Goal: Information Seeking & Learning: Learn about a topic

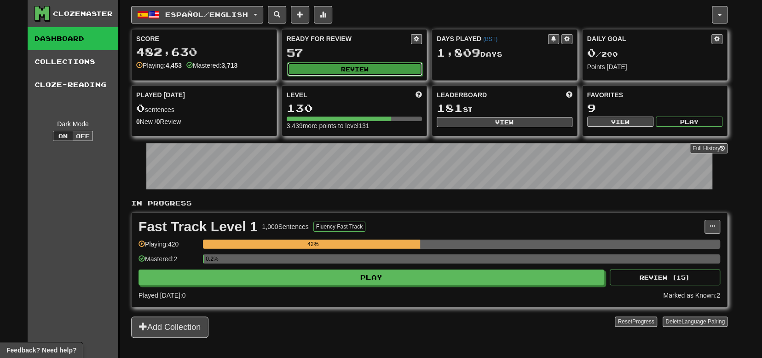
click at [333, 71] on button "Review" at bounding box center [355, 69] width 136 height 14
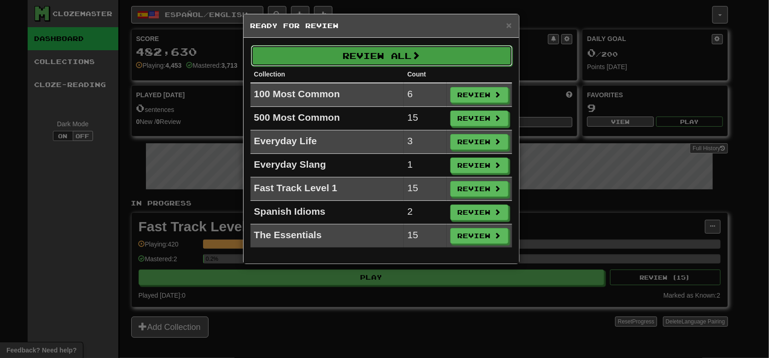
click at [329, 57] on button "Review All" at bounding box center [382, 55] width 262 height 21
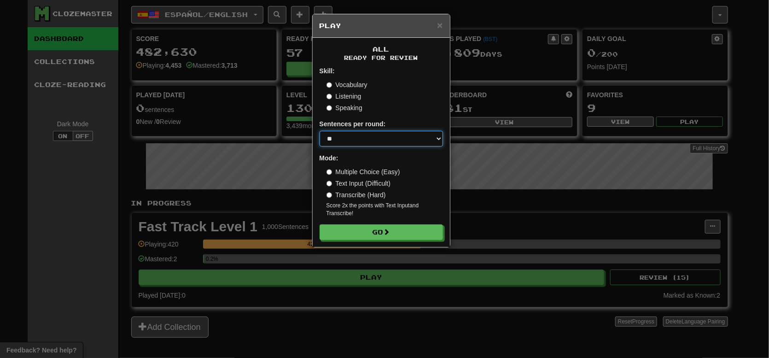
click at [343, 136] on select "* ** ** ** ** ** *** ********" at bounding box center [381, 139] width 123 height 16
select select "***"
click at [320, 131] on select "* ** ** ** ** ** *** ********" at bounding box center [381, 139] width 123 height 16
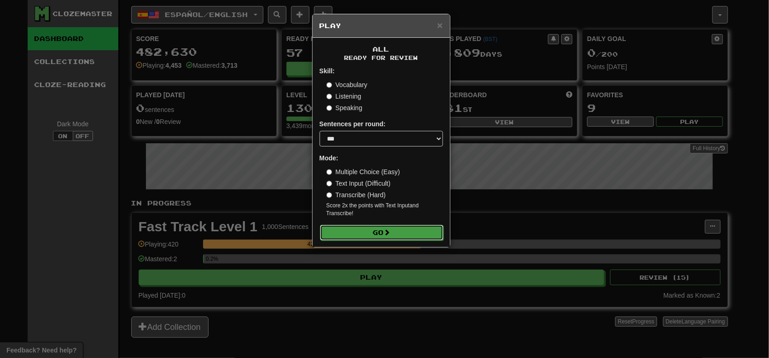
click at [364, 231] on button "Go" at bounding box center [381, 233] width 123 height 16
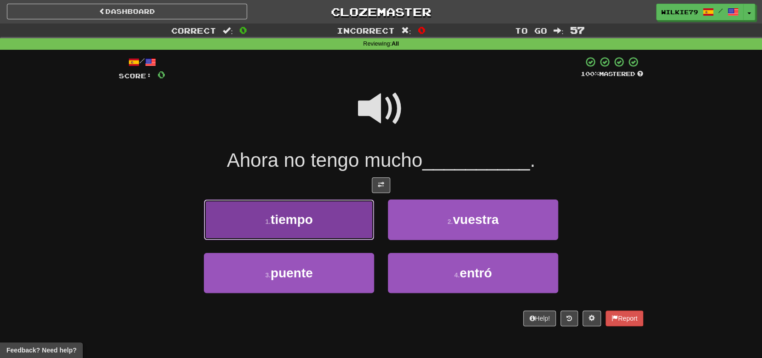
click at [324, 226] on button "1 . tiempo" at bounding box center [289, 219] width 170 height 40
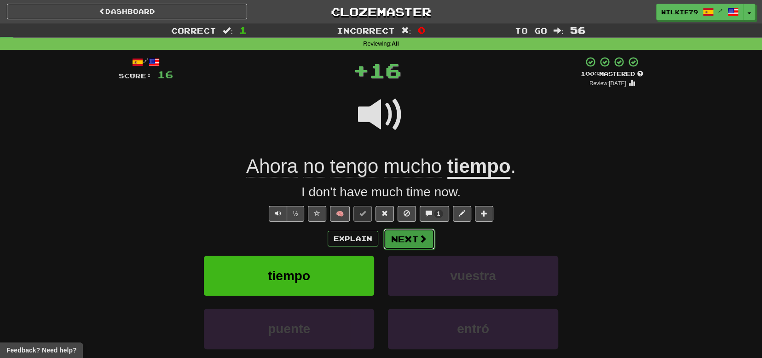
click at [408, 238] on button "Next" at bounding box center [410, 238] width 52 height 21
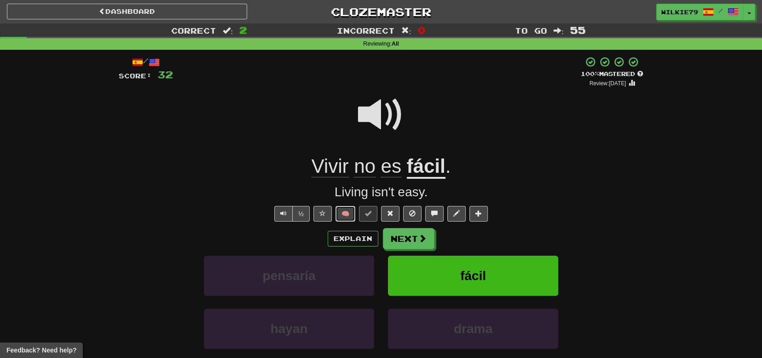
click at [348, 216] on button "🧠" at bounding box center [346, 214] width 20 height 16
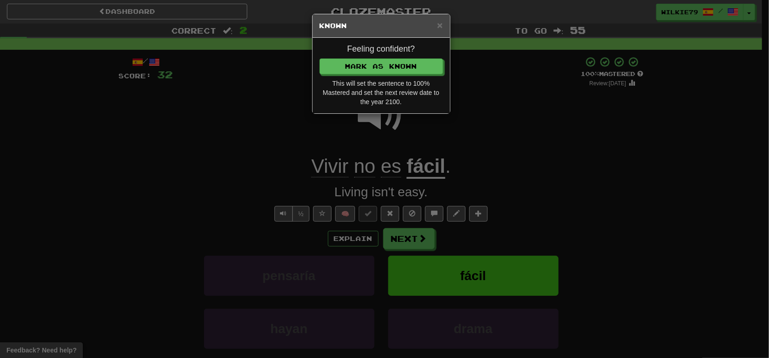
click at [383, 74] on div "Feeling confident? Mark as Known This will set the sentence to 100% Mastered an…" at bounding box center [381, 76] width 137 height 76
click at [383, 69] on button "Mark as Known" at bounding box center [381, 67] width 123 height 16
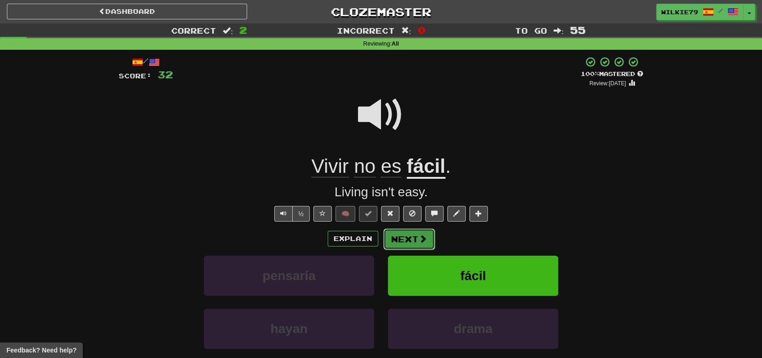
click at [414, 244] on button "Next" at bounding box center [410, 238] width 52 height 21
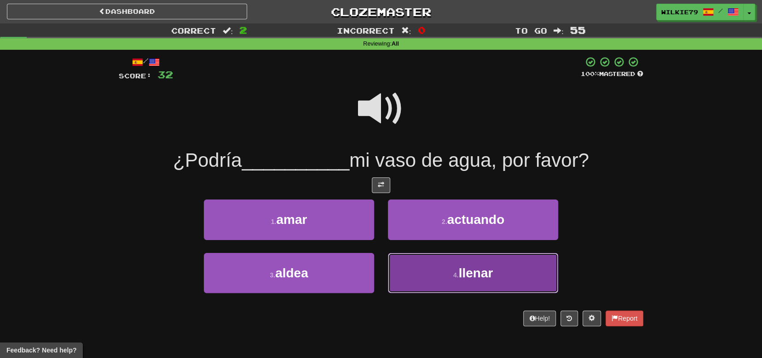
click at [470, 278] on span "llenar" at bounding box center [476, 273] width 35 height 14
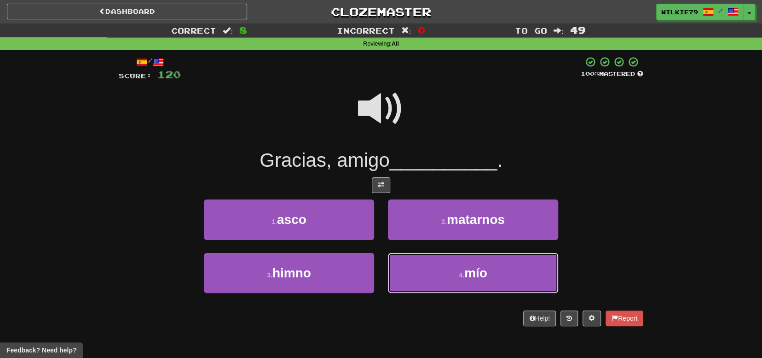
click at [470, 278] on span "mío" at bounding box center [476, 273] width 23 height 14
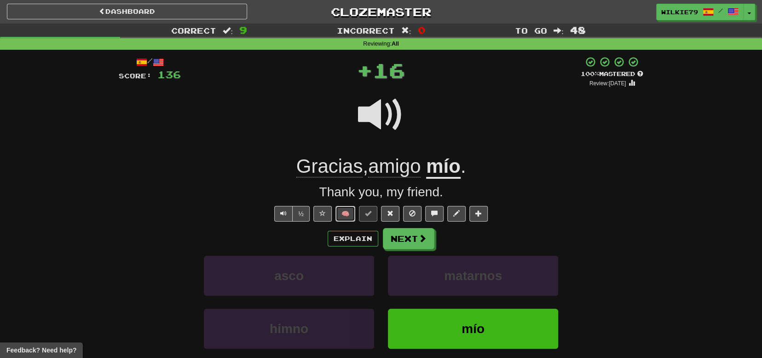
click at [344, 211] on button "🧠" at bounding box center [346, 214] width 20 height 16
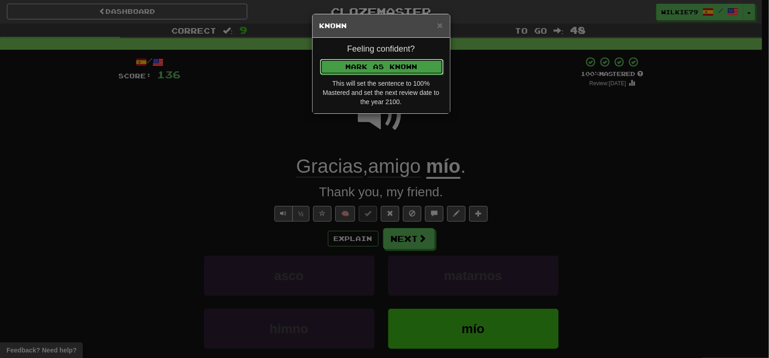
click at [371, 67] on button "Mark as Known" at bounding box center [381, 67] width 123 height 16
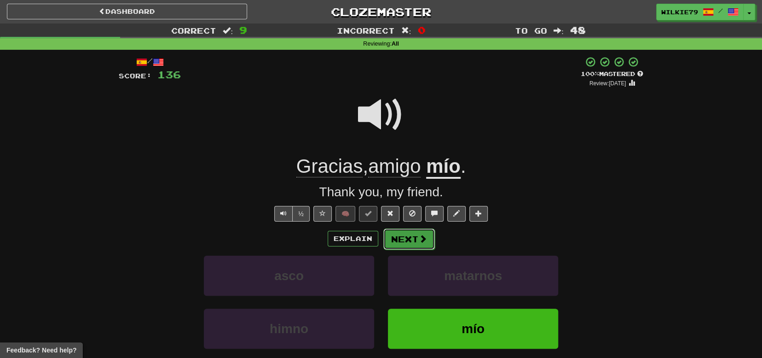
click at [401, 237] on button "Next" at bounding box center [410, 238] width 52 height 21
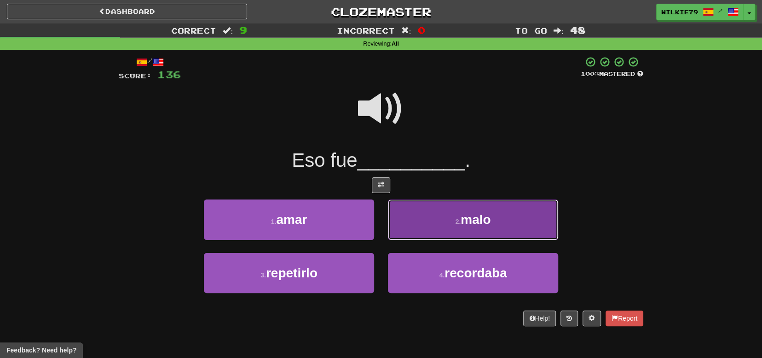
click at [444, 217] on button "2 . malo" at bounding box center [473, 219] width 170 height 40
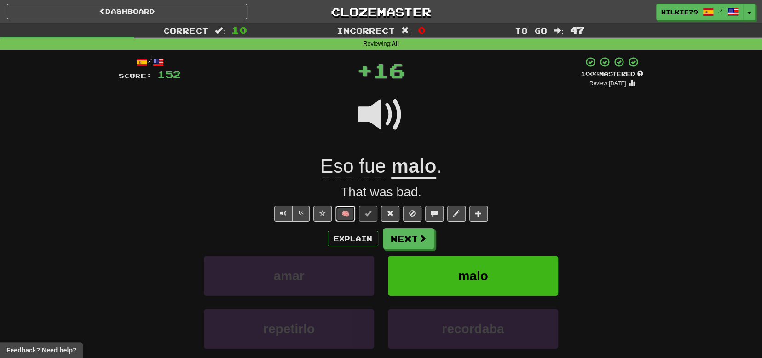
click at [342, 212] on button "🧠" at bounding box center [346, 214] width 20 height 16
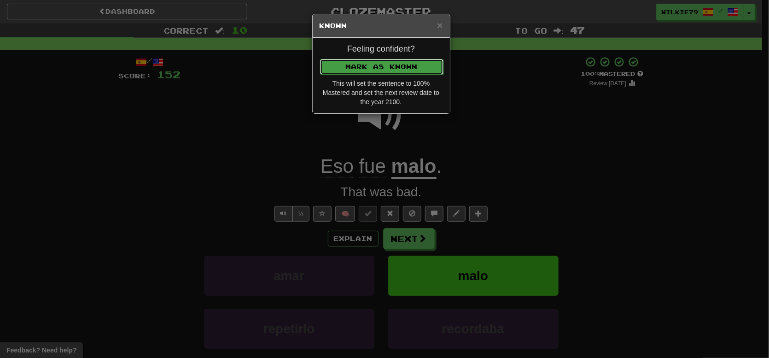
click at [395, 66] on button "Mark as Known" at bounding box center [381, 67] width 123 height 16
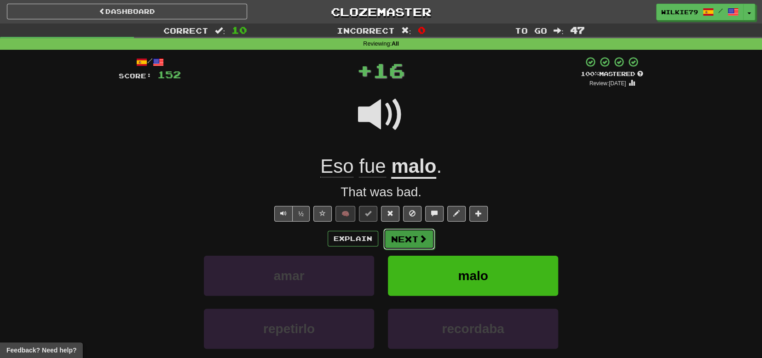
click at [410, 237] on button "Next" at bounding box center [410, 238] width 52 height 21
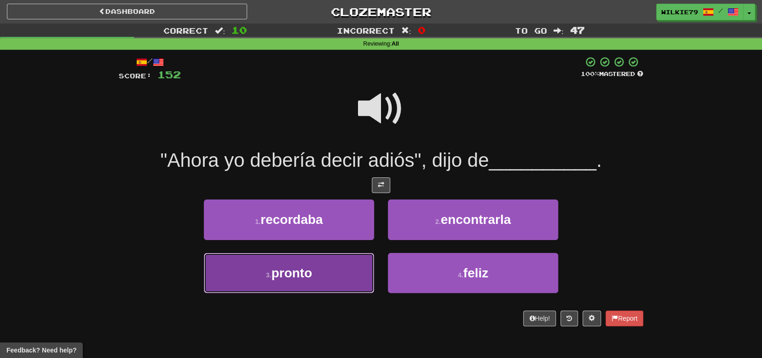
click at [314, 274] on button "3 . pronto" at bounding box center [289, 273] width 170 height 40
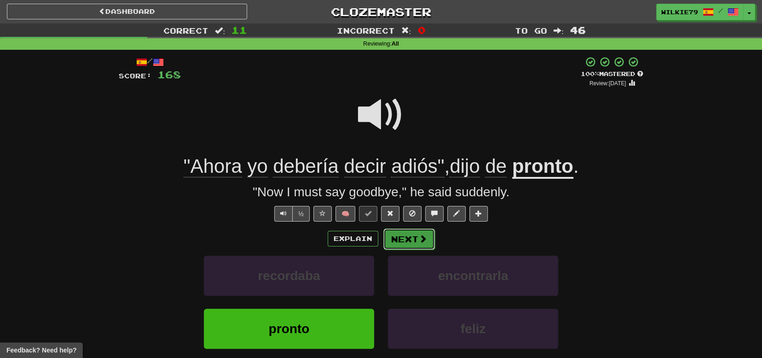
click at [415, 245] on button "Next" at bounding box center [410, 238] width 52 height 21
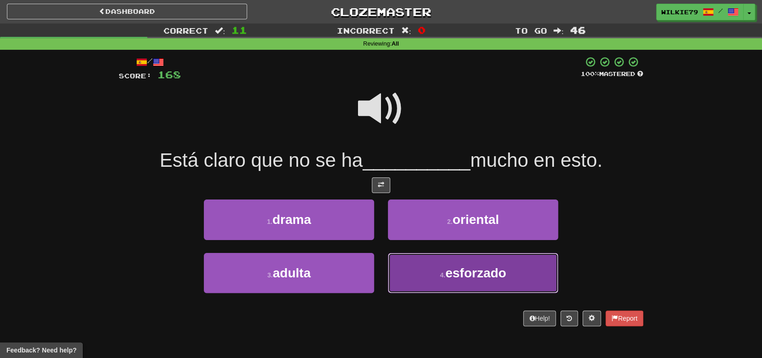
click at [452, 277] on span "esforzado" at bounding box center [476, 273] width 61 height 14
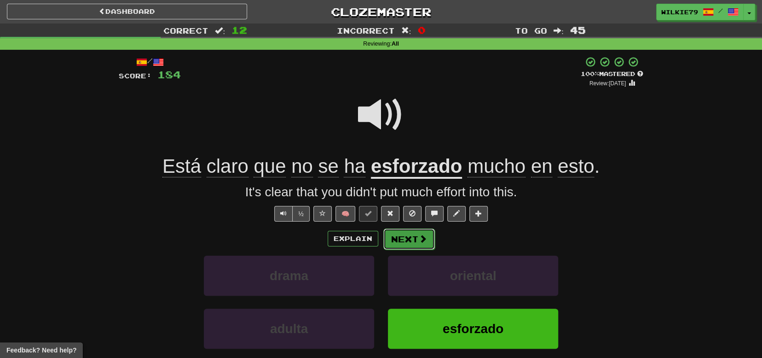
click at [417, 244] on button "Next" at bounding box center [410, 238] width 52 height 21
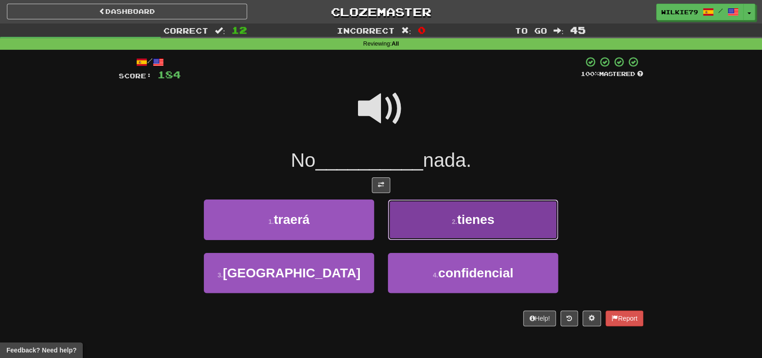
click at [430, 229] on button "2 . tienes" at bounding box center [473, 219] width 170 height 40
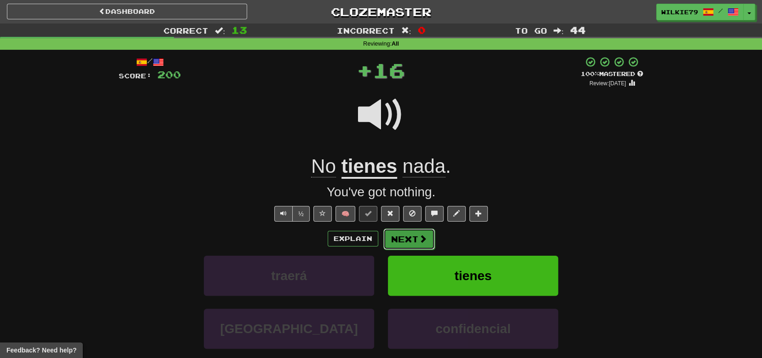
click at [415, 233] on button "Next" at bounding box center [410, 238] width 52 height 21
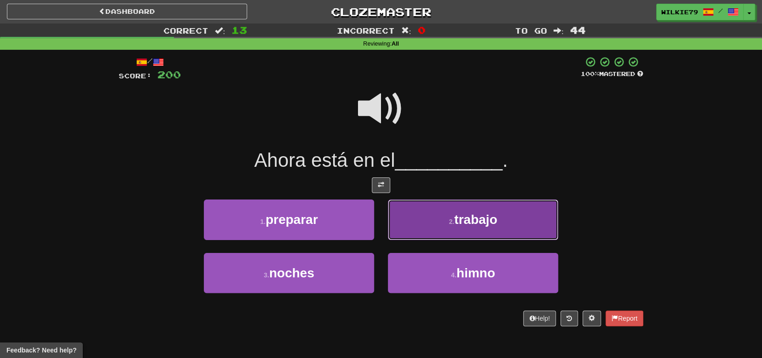
click at [446, 224] on button "2 . trabajo" at bounding box center [473, 219] width 170 height 40
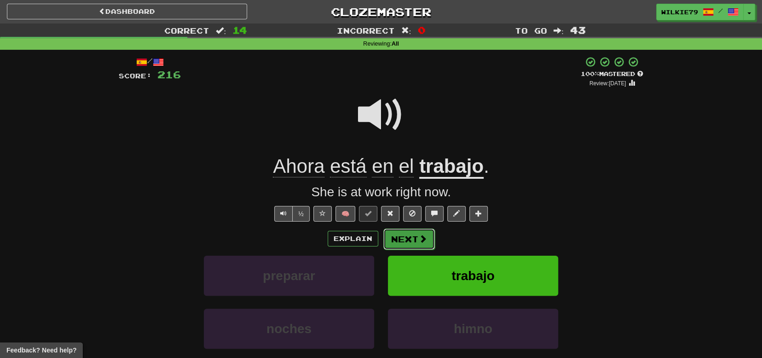
click at [413, 238] on button "Next" at bounding box center [410, 238] width 52 height 21
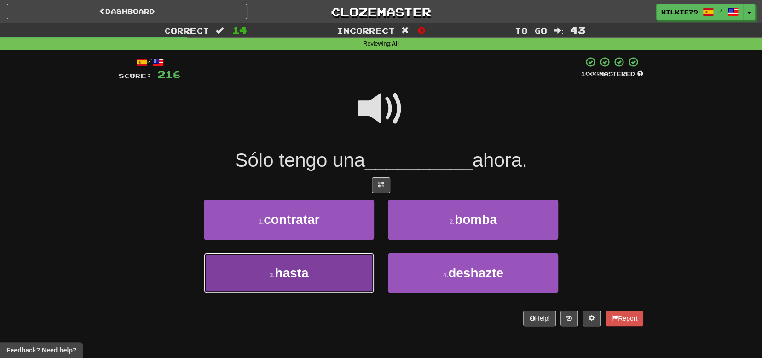
click at [338, 264] on button "3 . hasta" at bounding box center [289, 273] width 170 height 40
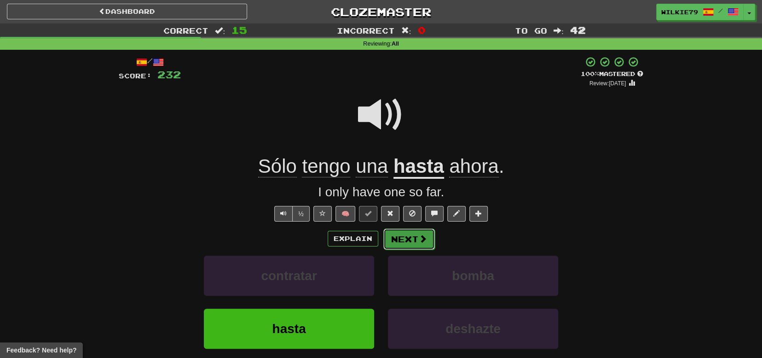
click at [393, 242] on button "Next" at bounding box center [410, 238] width 52 height 21
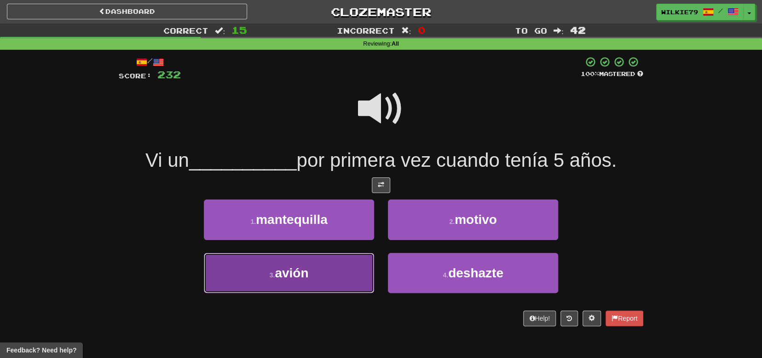
click at [299, 276] on span "avión" at bounding box center [292, 273] width 34 height 14
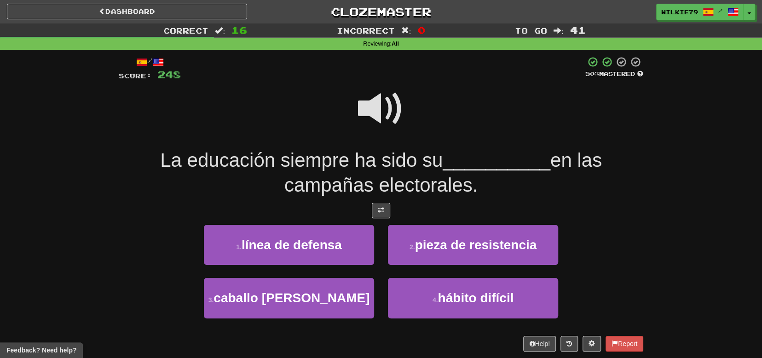
click at [382, 112] on span at bounding box center [381, 109] width 46 height 46
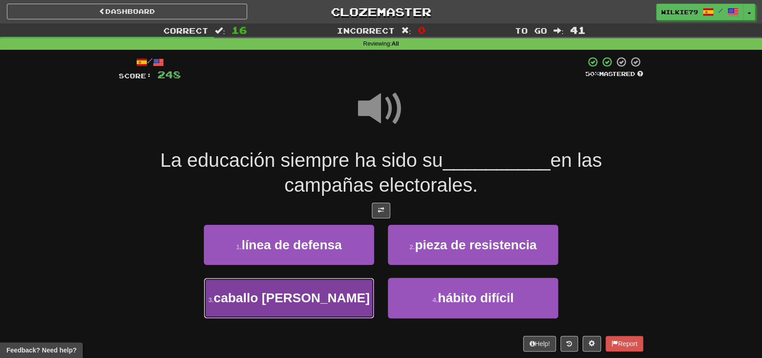
click at [326, 304] on span "caballo de batalla" at bounding box center [292, 298] width 156 height 14
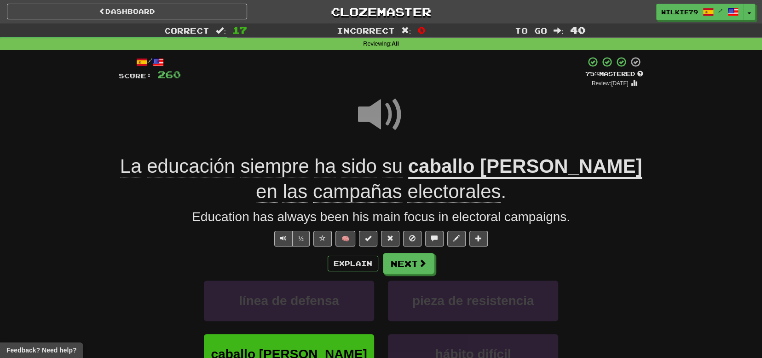
click at [500, 169] on u "caballo de batalla" at bounding box center [525, 166] width 234 height 23
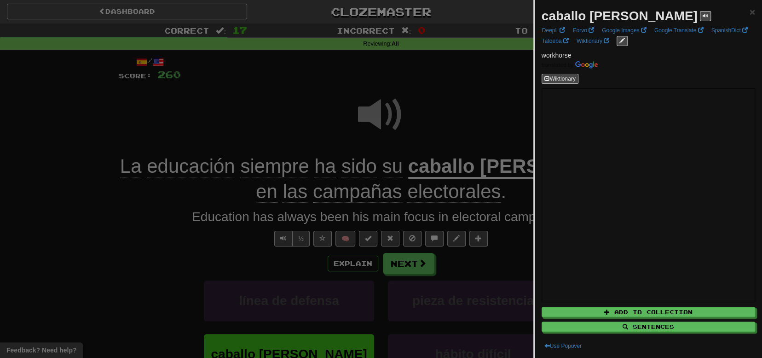
click at [168, 244] on div at bounding box center [381, 179] width 762 height 358
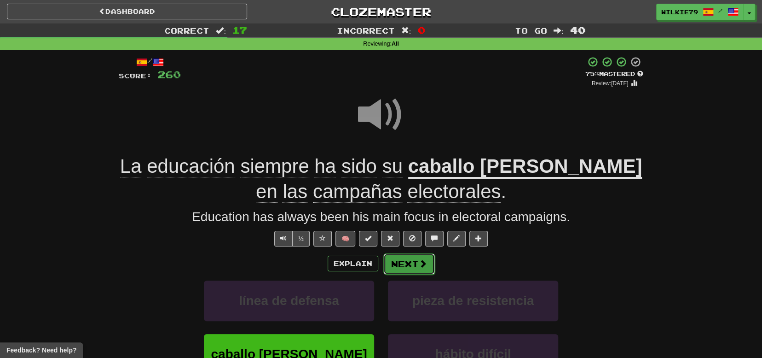
click at [408, 264] on button "Next" at bounding box center [410, 263] width 52 height 21
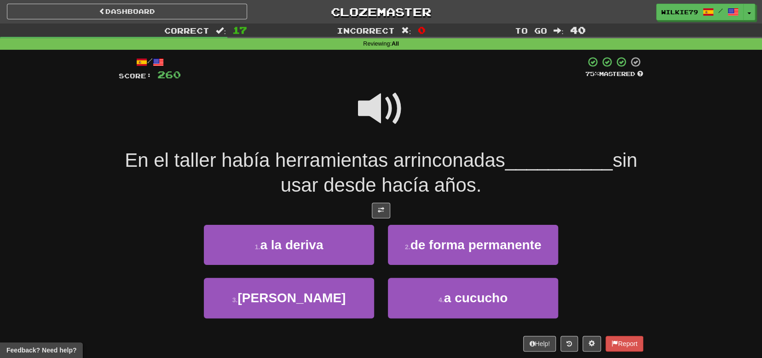
click at [381, 113] on span at bounding box center [381, 109] width 46 height 46
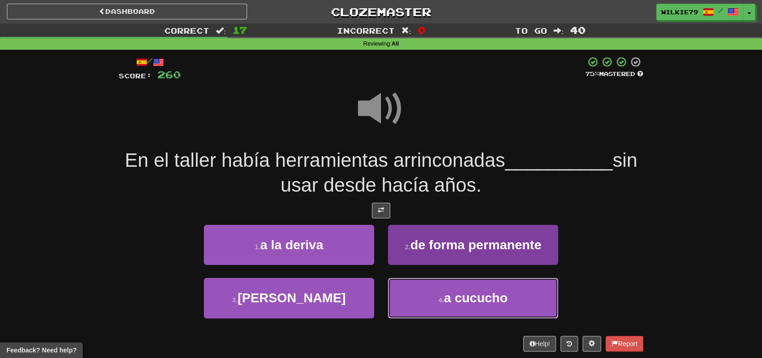
click at [457, 300] on span "a cucucho" at bounding box center [476, 298] width 64 height 14
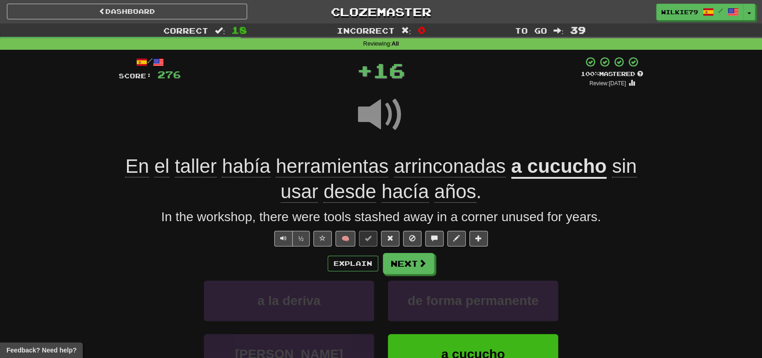
click at [532, 166] on u "a cucucho" at bounding box center [560, 166] width 96 height 23
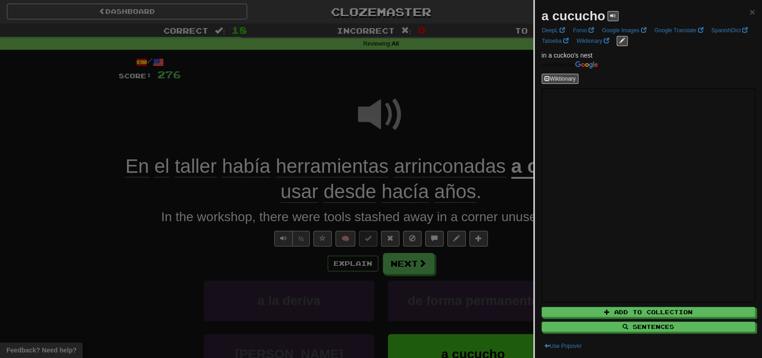
click at [467, 121] on div at bounding box center [381, 179] width 762 height 358
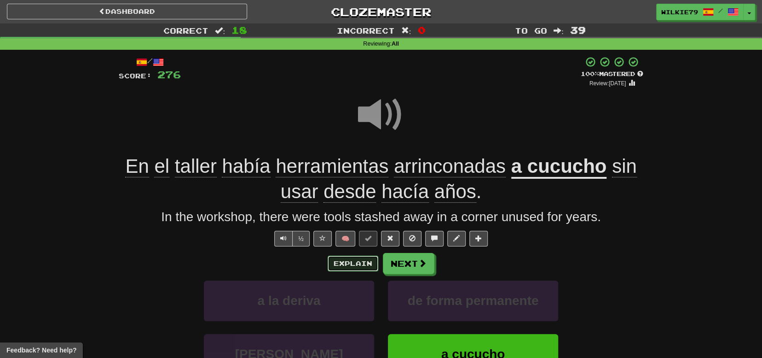
click at [351, 263] on button "Explain" at bounding box center [353, 264] width 51 height 16
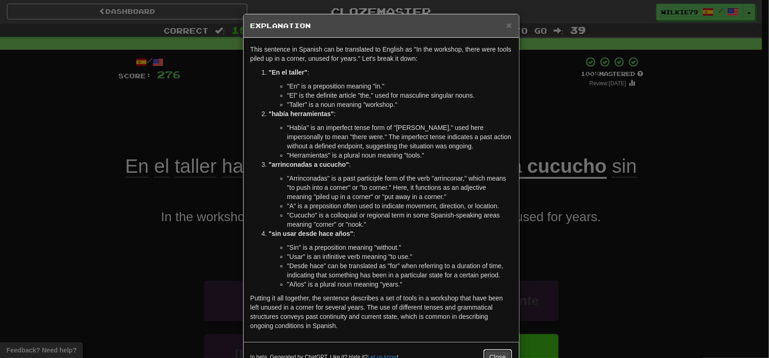
click at [500, 351] on button "Close" at bounding box center [497, 357] width 29 height 16
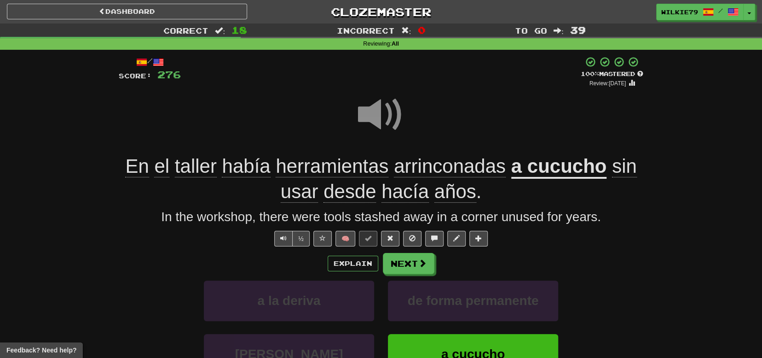
click at [450, 166] on span "arrinconadas" at bounding box center [450, 166] width 112 height 22
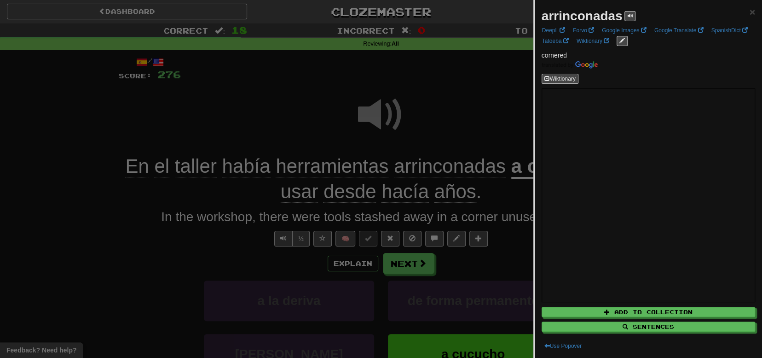
click at [488, 132] on div at bounding box center [381, 179] width 762 height 358
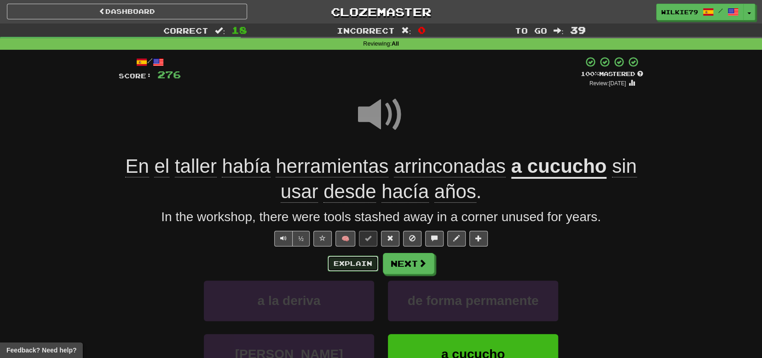
click at [365, 262] on button "Explain" at bounding box center [353, 264] width 51 height 16
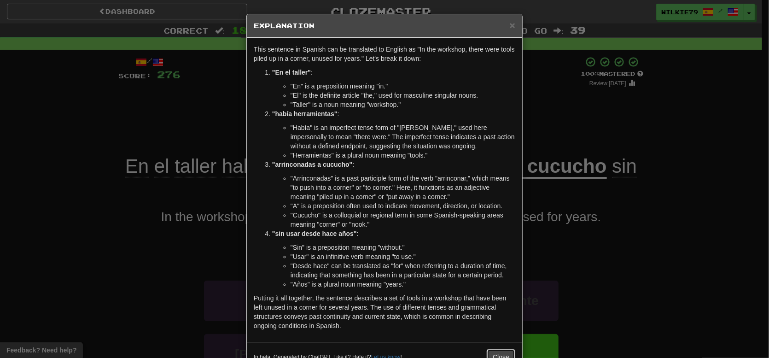
click at [499, 351] on button "Close" at bounding box center [501, 357] width 29 height 16
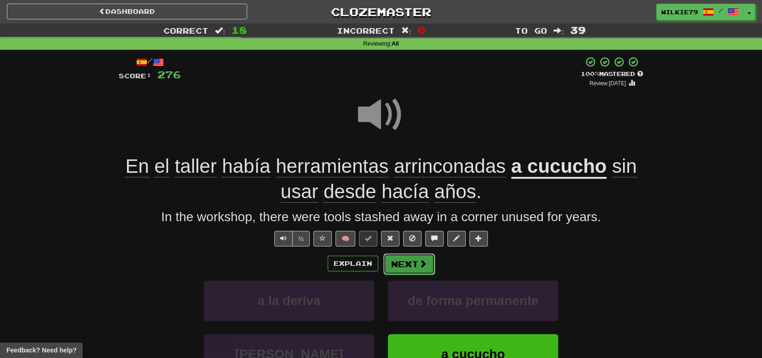
click at [411, 267] on button "Next" at bounding box center [410, 263] width 52 height 21
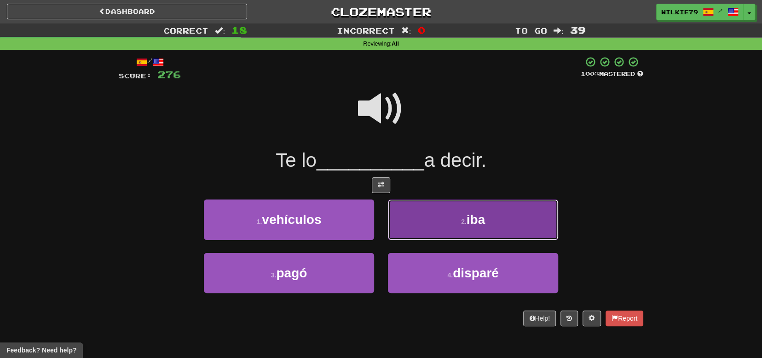
click at [475, 219] on span "iba" at bounding box center [476, 219] width 18 height 14
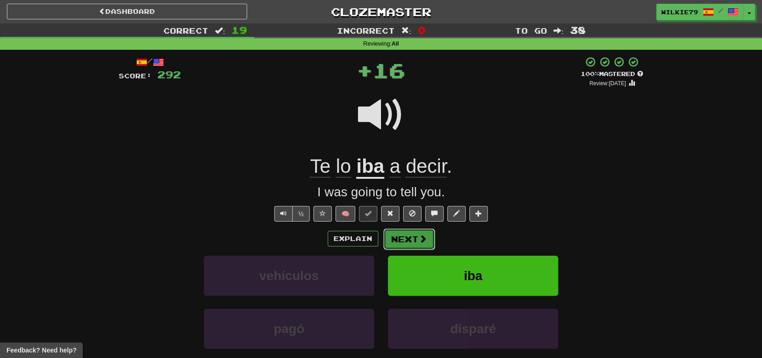
click at [410, 240] on button "Next" at bounding box center [410, 238] width 52 height 21
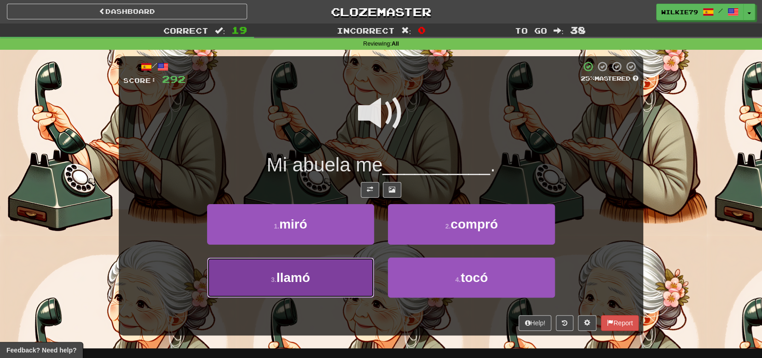
click at [325, 273] on button "3 . llamó" at bounding box center [290, 277] width 167 height 40
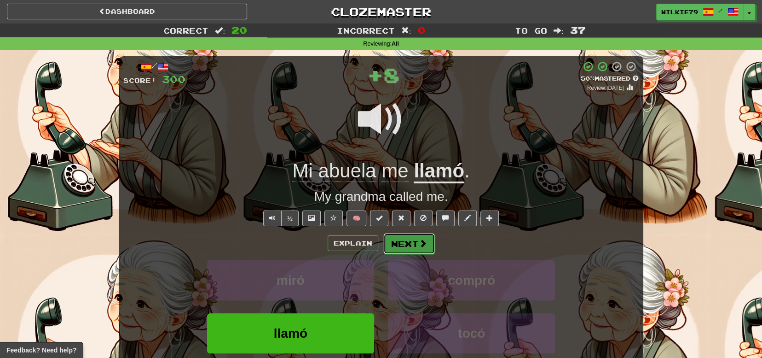
click at [401, 240] on button "Next" at bounding box center [410, 243] width 52 height 21
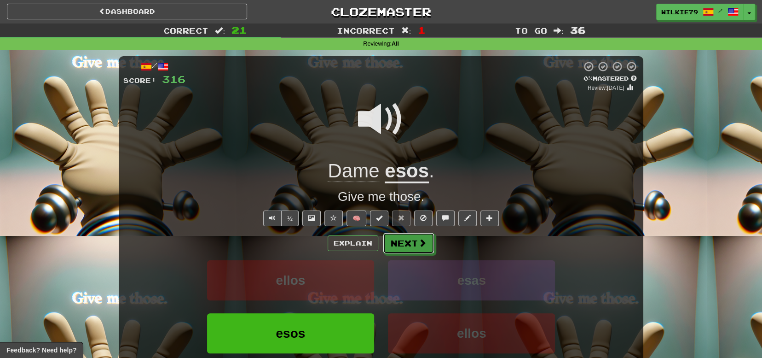
click at [401, 240] on button "Next" at bounding box center [409, 243] width 52 height 21
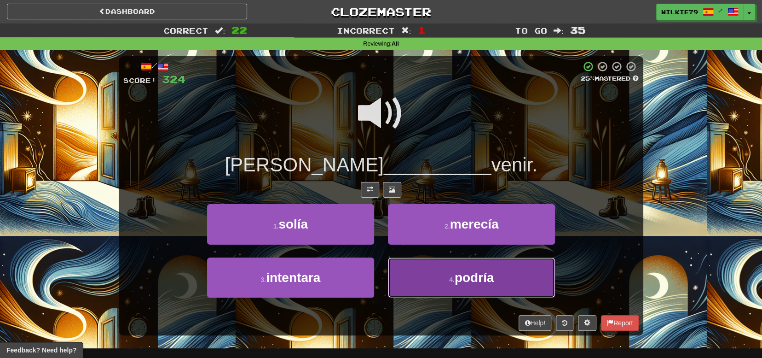
click at [436, 279] on button "4 . podría" at bounding box center [471, 277] width 167 height 40
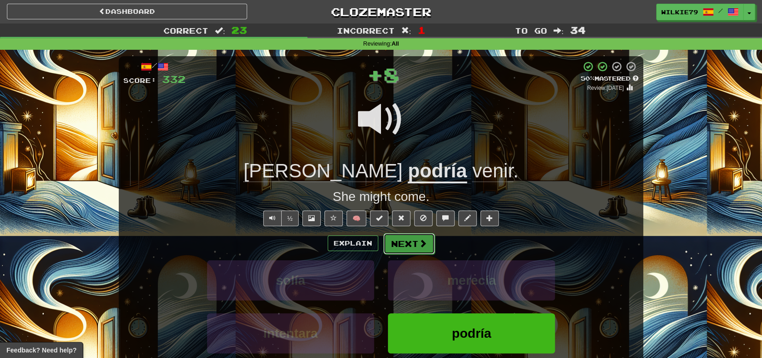
click at [404, 240] on button "Next" at bounding box center [410, 243] width 52 height 21
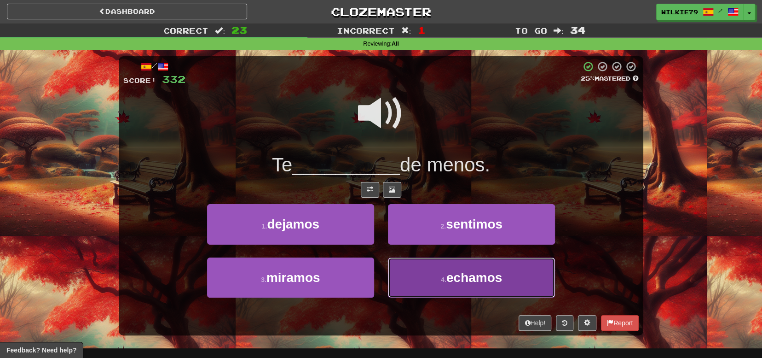
click at [461, 274] on span "echamos" at bounding box center [475, 277] width 56 height 14
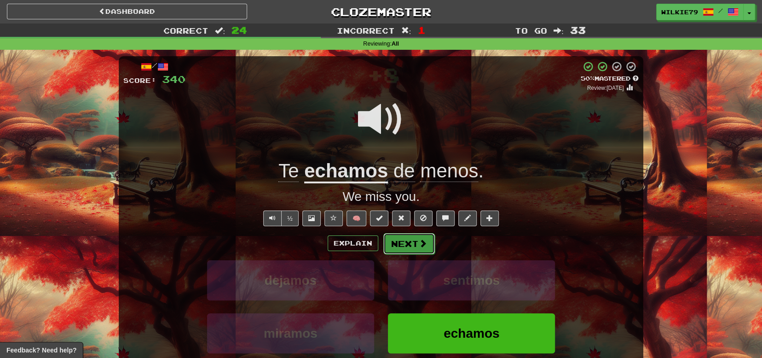
click at [415, 247] on button "Next" at bounding box center [410, 243] width 52 height 21
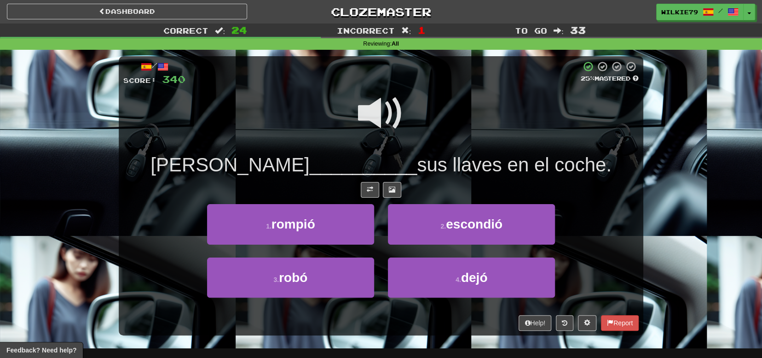
click at [383, 118] on span at bounding box center [381, 113] width 46 height 46
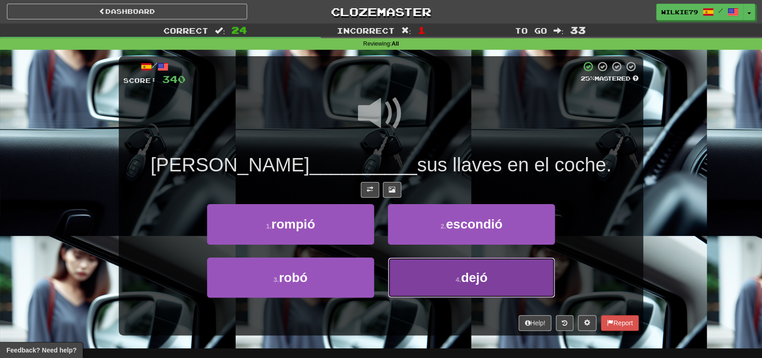
click at [447, 276] on button "4 . dejó" at bounding box center [471, 277] width 167 height 40
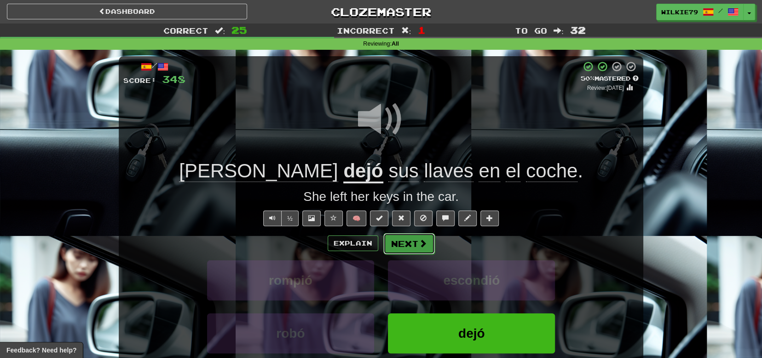
click at [417, 243] on button "Next" at bounding box center [410, 243] width 52 height 21
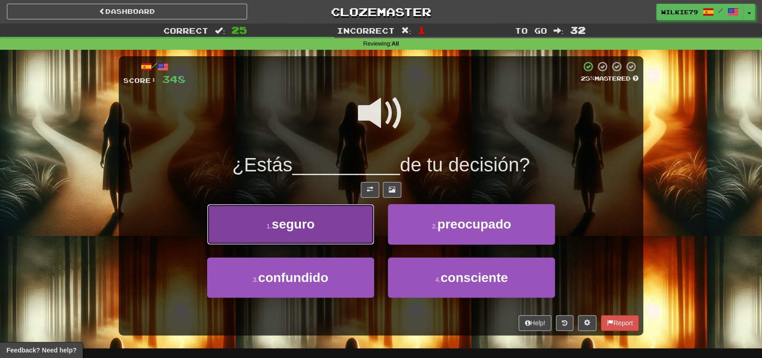
click at [309, 224] on span "seguro" at bounding box center [293, 224] width 43 height 14
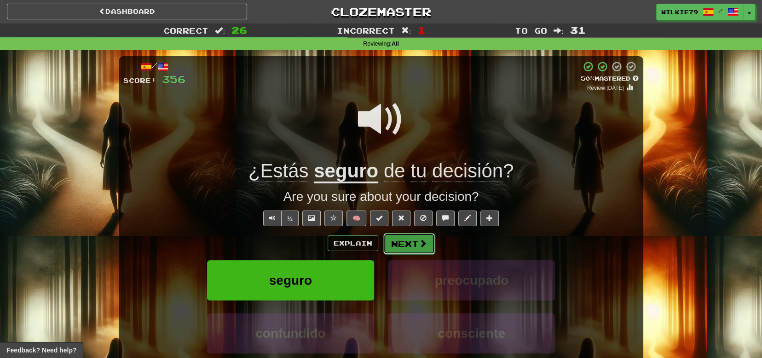
click at [405, 236] on button "Next" at bounding box center [410, 243] width 52 height 21
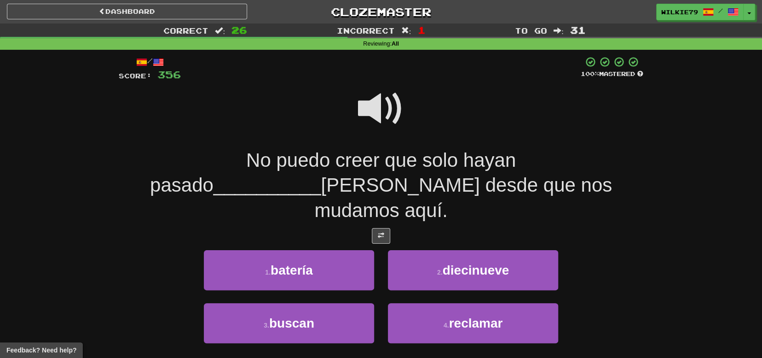
click at [384, 114] on span at bounding box center [381, 109] width 46 height 46
drag, startPoint x: 475, startPoint y: 249, endPoint x: 459, endPoint y: 248, distance: 15.7
click at [459, 263] on span "diecinueve" at bounding box center [475, 270] width 67 height 14
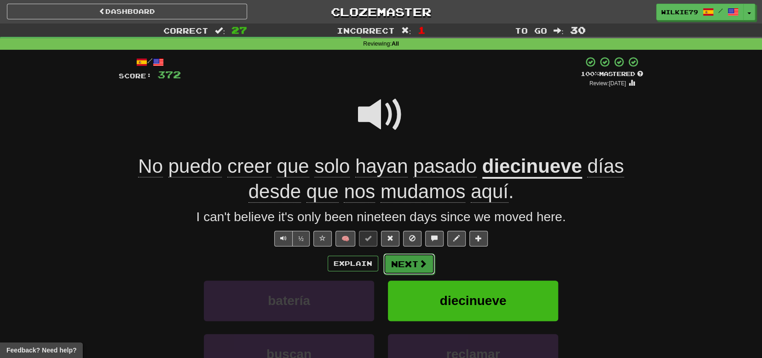
click at [417, 261] on button "Next" at bounding box center [410, 263] width 52 height 21
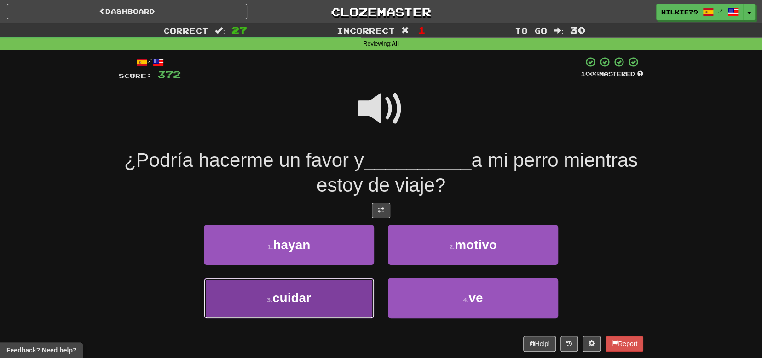
click at [337, 297] on button "3 . cuidar" at bounding box center [289, 298] width 170 height 40
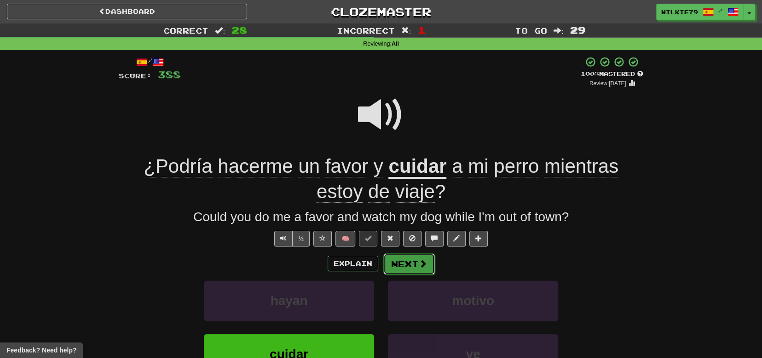
click at [411, 263] on button "Next" at bounding box center [410, 263] width 52 height 21
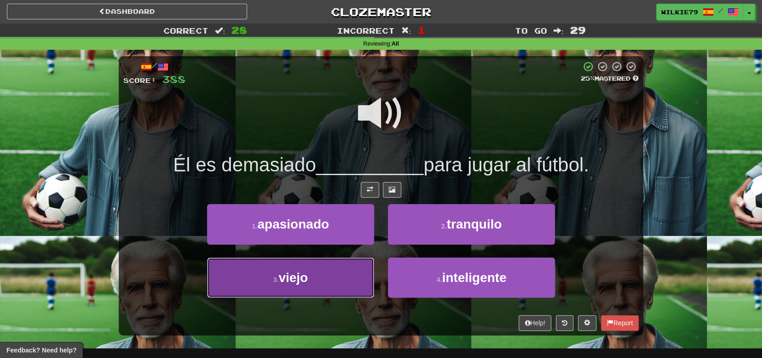
click at [320, 264] on button "3 . viejo" at bounding box center [290, 277] width 167 height 40
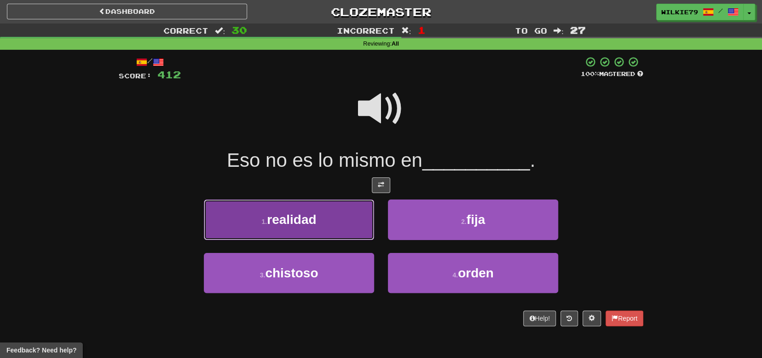
click at [323, 222] on button "1 . realidad" at bounding box center [289, 219] width 170 height 40
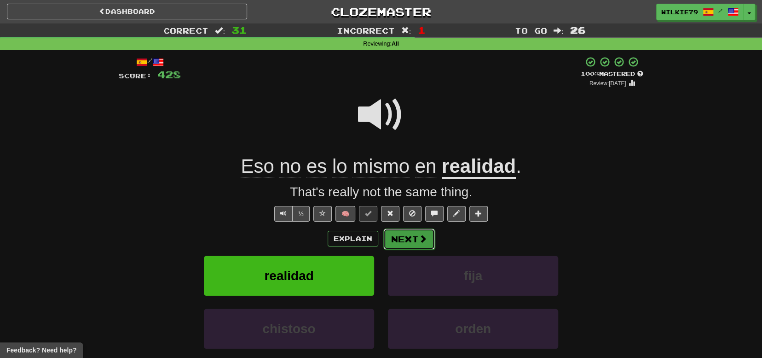
click at [407, 235] on button "Next" at bounding box center [410, 238] width 52 height 21
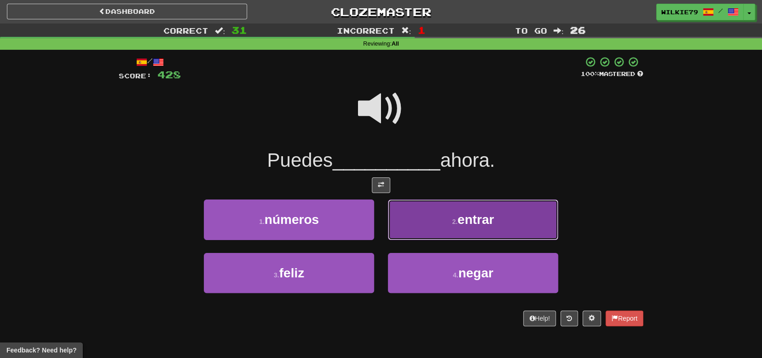
click at [449, 220] on button "2 . entrar" at bounding box center [473, 219] width 170 height 40
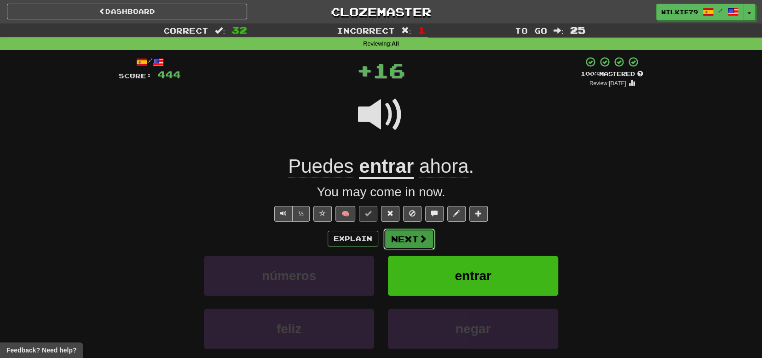
click at [419, 242] on span at bounding box center [423, 238] width 8 height 8
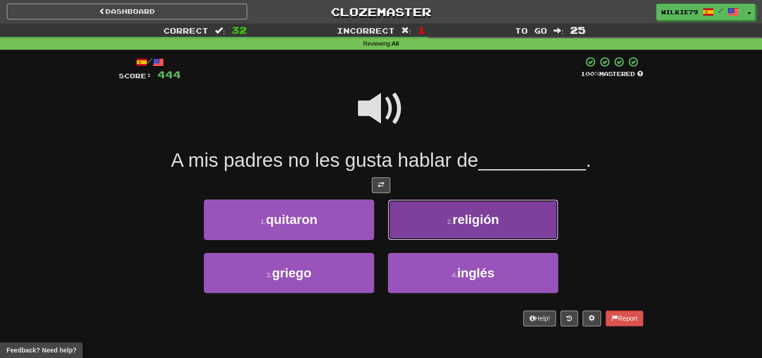
click at [453, 215] on button "2 . religión" at bounding box center [473, 219] width 170 height 40
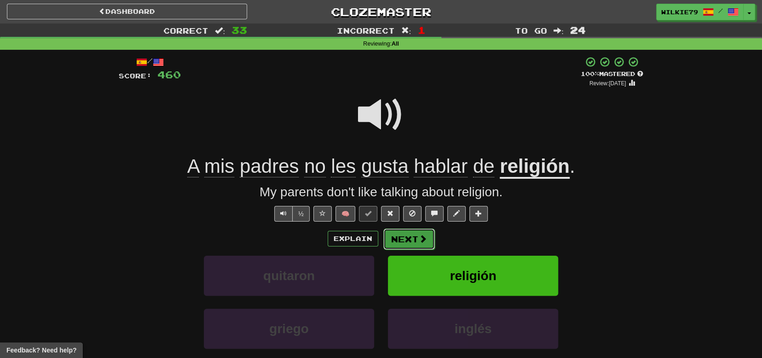
click at [420, 238] on span at bounding box center [423, 238] width 8 height 8
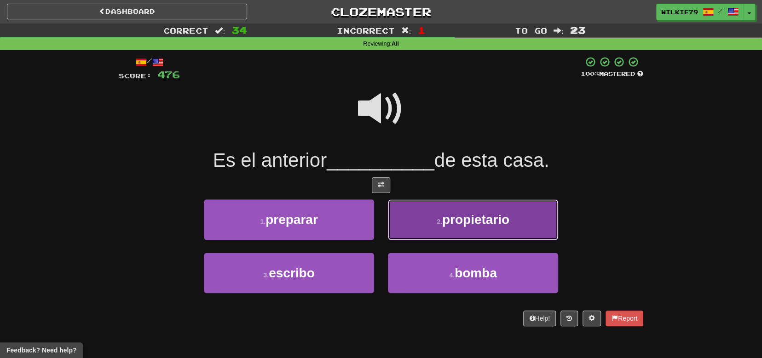
click at [448, 217] on span "propietario" at bounding box center [475, 219] width 67 height 14
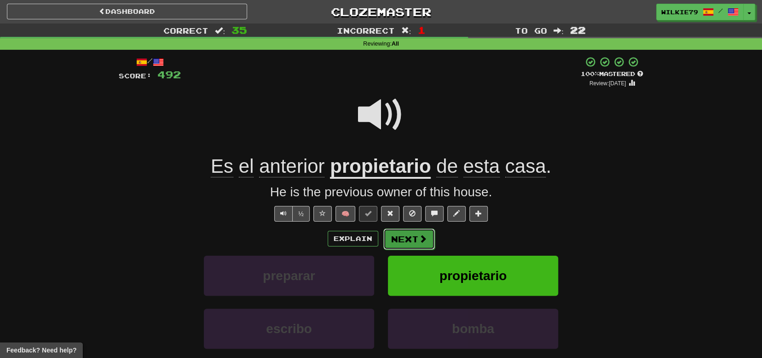
click at [408, 236] on button "Next" at bounding box center [410, 238] width 52 height 21
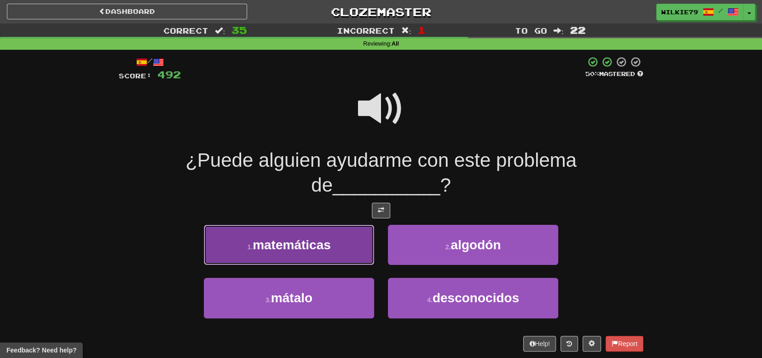
click at [314, 249] on span "matemáticas" at bounding box center [292, 245] width 78 height 14
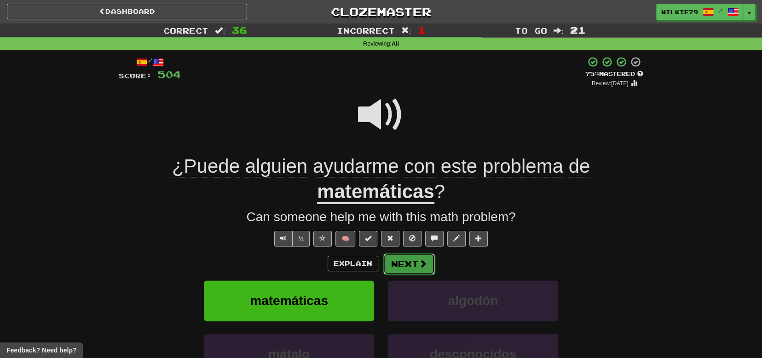
click at [416, 264] on button "Next" at bounding box center [410, 263] width 52 height 21
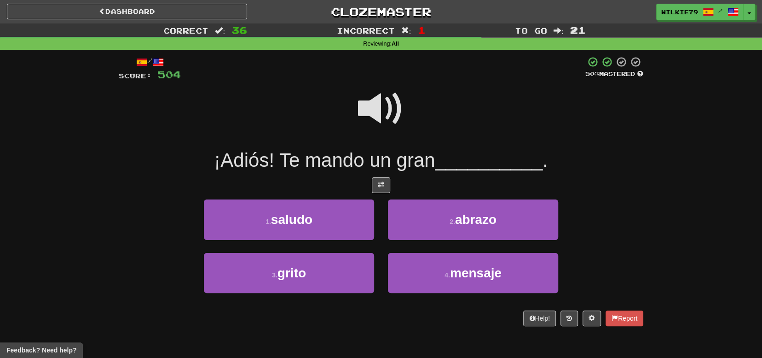
click at [378, 115] on span at bounding box center [381, 109] width 46 height 46
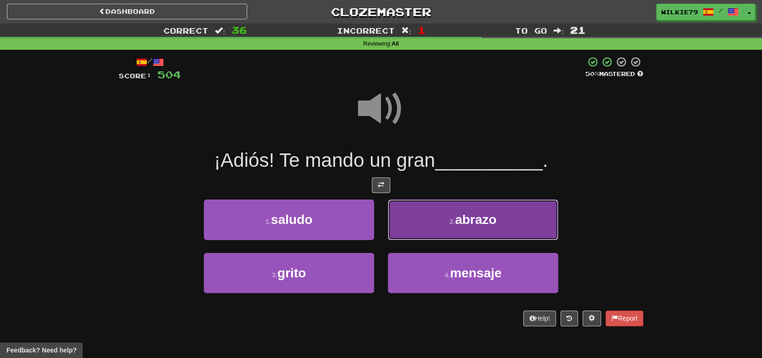
click at [451, 220] on small "2 ." at bounding box center [453, 221] width 6 height 7
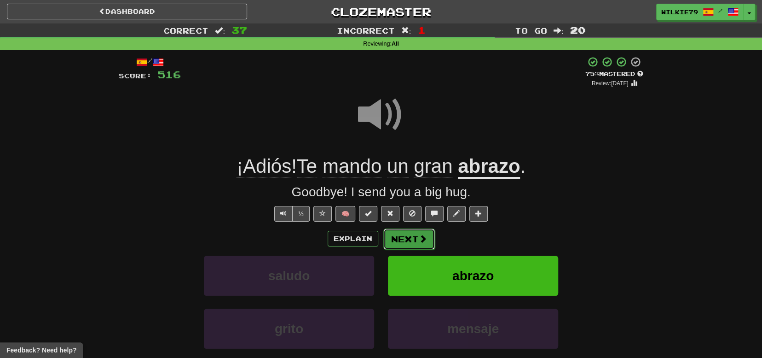
click at [398, 242] on button "Next" at bounding box center [410, 238] width 52 height 21
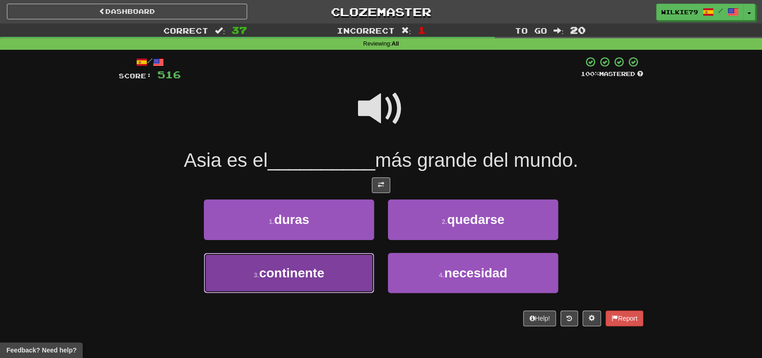
click at [326, 272] on button "3 . continente" at bounding box center [289, 273] width 170 height 40
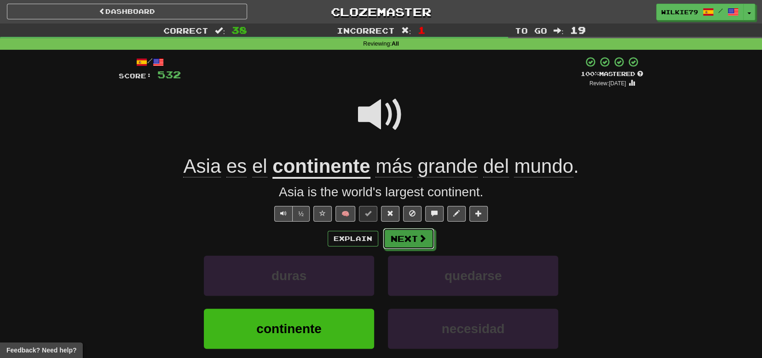
click at [414, 242] on button "Next" at bounding box center [409, 238] width 52 height 21
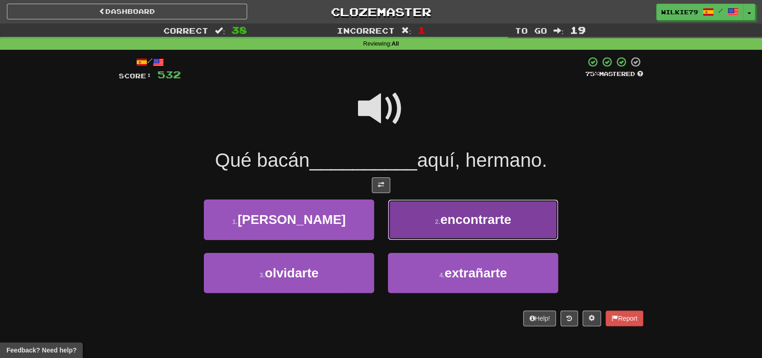
click at [436, 223] on small "2 ." at bounding box center [438, 221] width 6 height 7
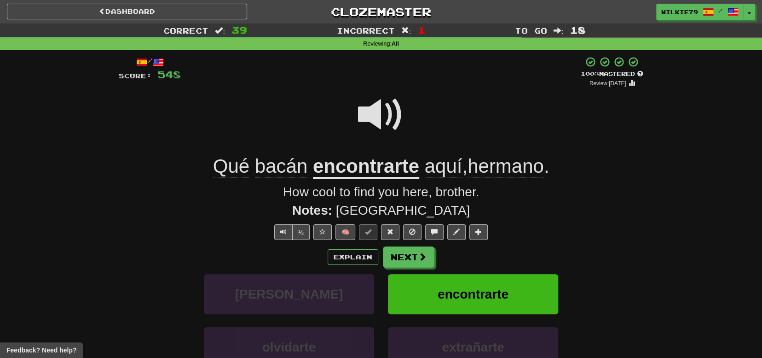
click at [273, 169] on span "bacán" at bounding box center [281, 166] width 52 height 22
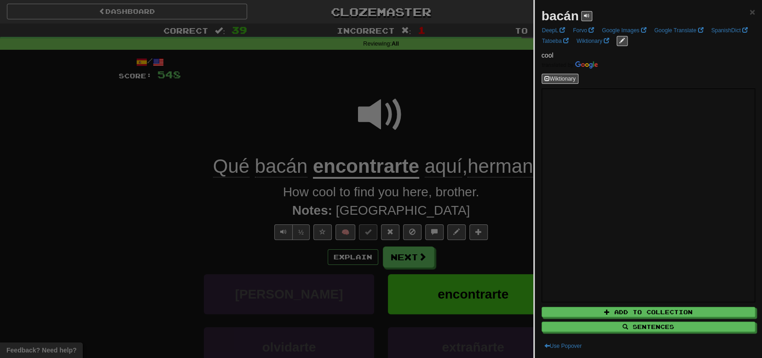
click at [214, 184] on div at bounding box center [381, 179] width 762 height 358
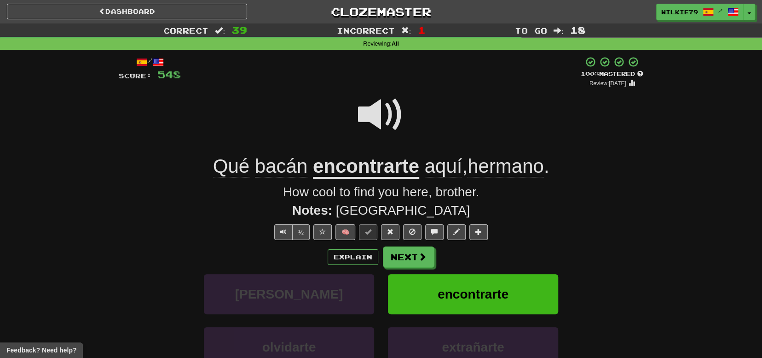
click at [275, 172] on span "bacán" at bounding box center [281, 166] width 52 height 22
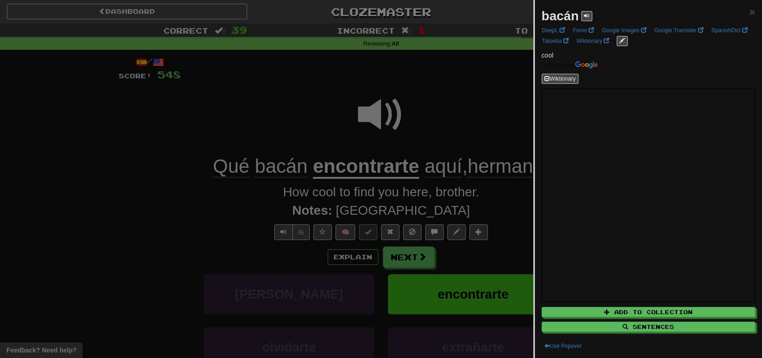
click at [205, 186] on div at bounding box center [381, 179] width 762 height 358
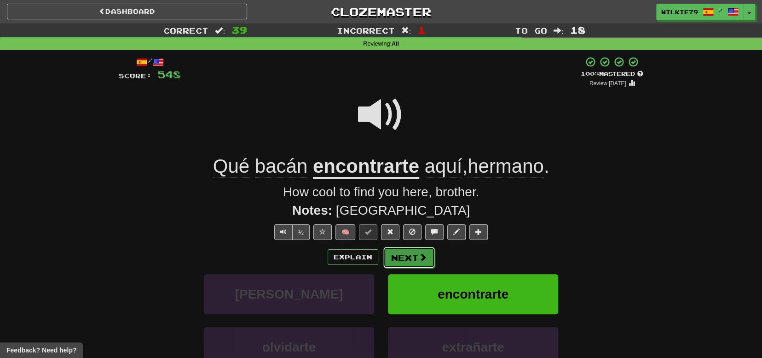
click at [419, 265] on button "Next" at bounding box center [410, 257] width 52 height 21
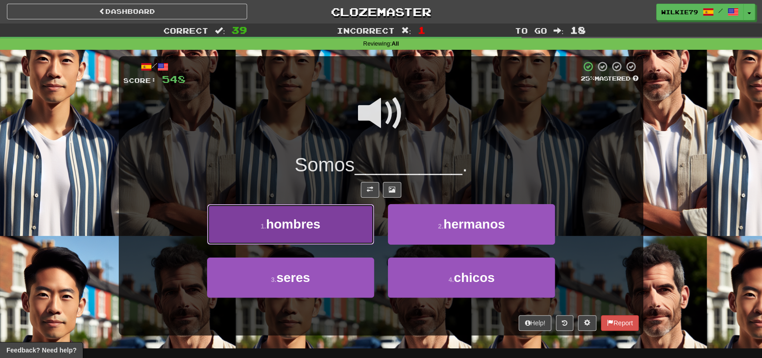
click at [336, 220] on button "1 . hombres" at bounding box center [290, 224] width 167 height 40
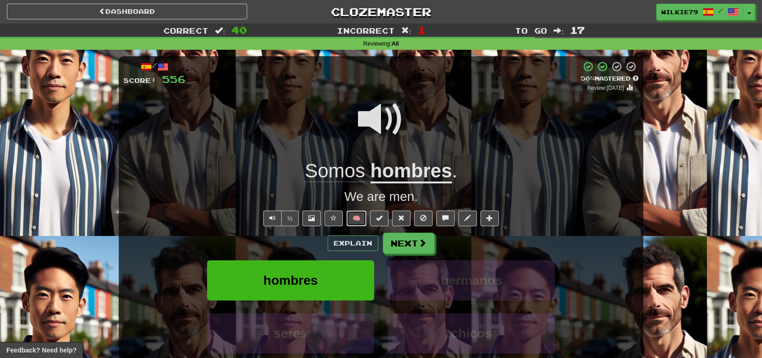
click at [355, 221] on button "🧠" at bounding box center [357, 218] width 20 height 16
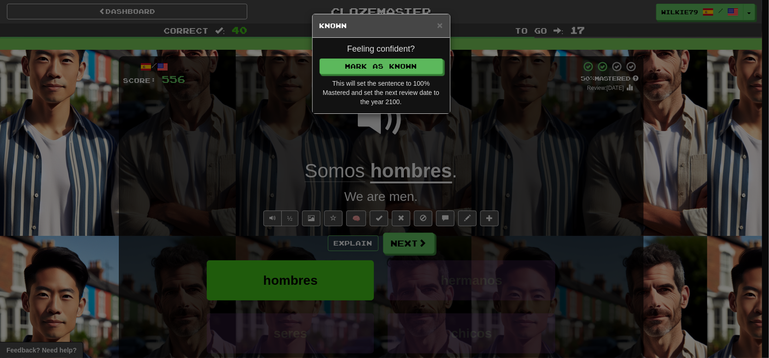
click at [224, 167] on div "× Known Feeling confident? Mark as Known This will set the sentence to 100% Mas…" at bounding box center [384, 179] width 769 height 358
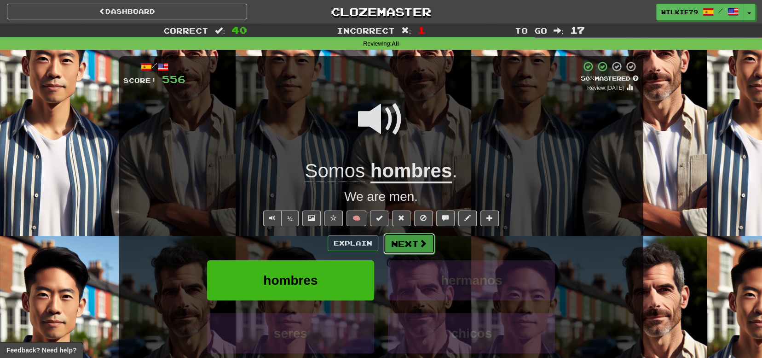
click at [407, 249] on button "Next" at bounding box center [410, 243] width 52 height 21
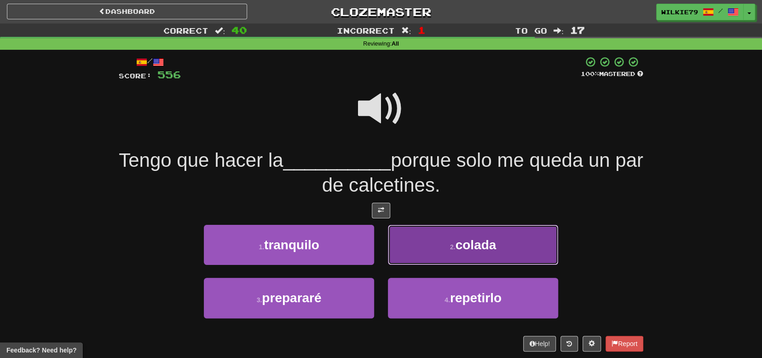
click at [430, 251] on button "2 . colada" at bounding box center [473, 245] width 170 height 40
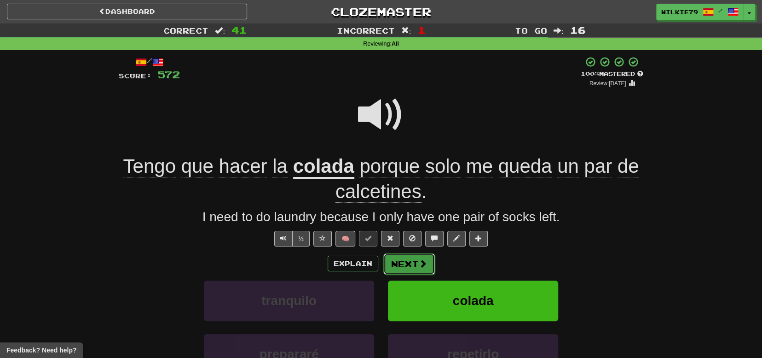
click at [407, 262] on button "Next" at bounding box center [410, 263] width 52 height 21
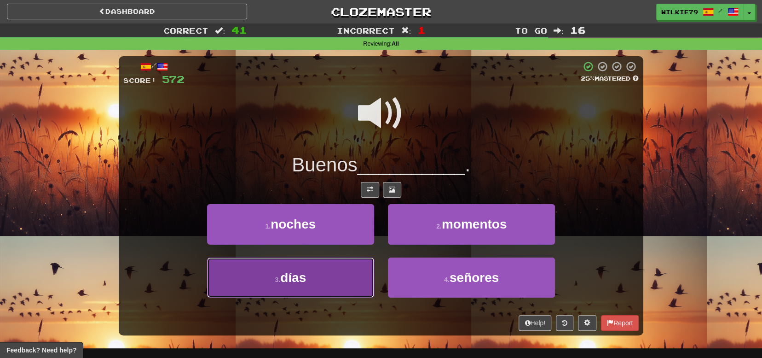
click at [317, 273] on button "3 . días" at bounding box center [290, 277] width 167 height 40
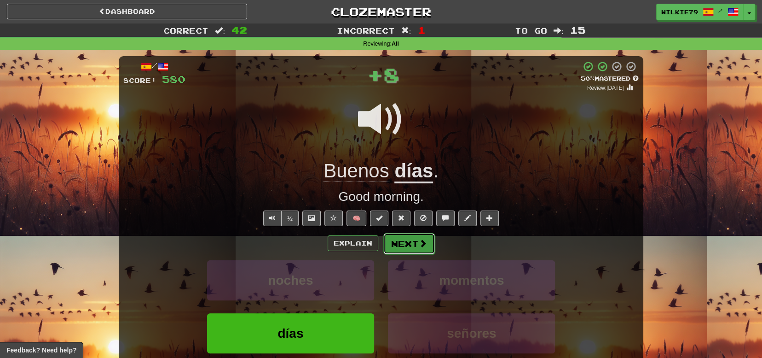
click at [402, 242] on button "Next" at bounding box center [410, 243] width 52 height 21
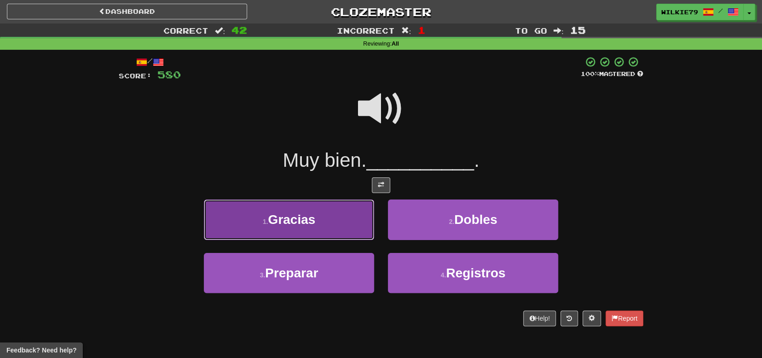
click at [325, 223] on button "1 . Gracias" at bounding box center [289, 219] width 170 height 40
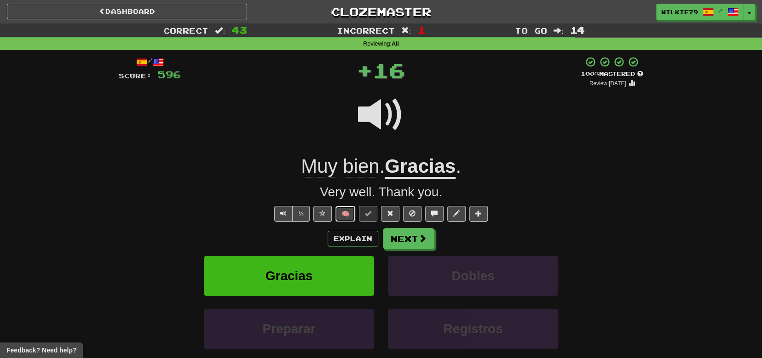
click at [349, 211] on button "🧠" at bounding box center [346, 214] width 20 height 16
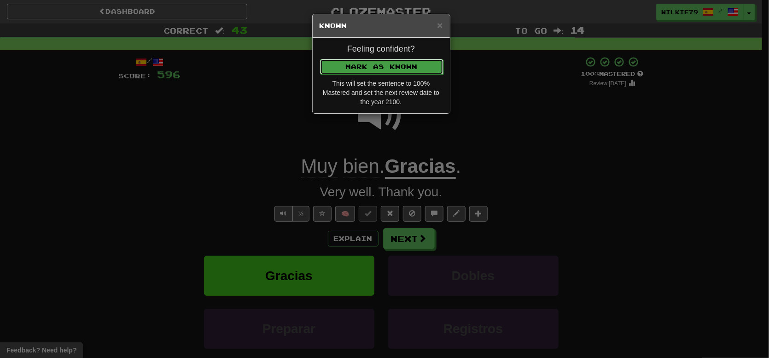
click at [373, 68] on button "Mark as Known" at bounding box center [381, 67] width 123 height 16
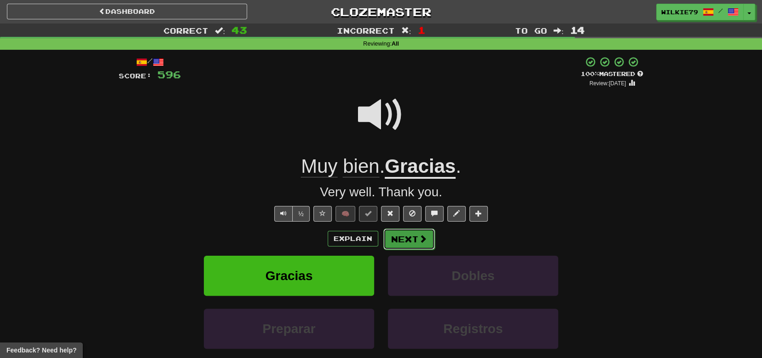
click at [409, 243] on button "Next" at bounding box center [410, 238] width 52 height 21
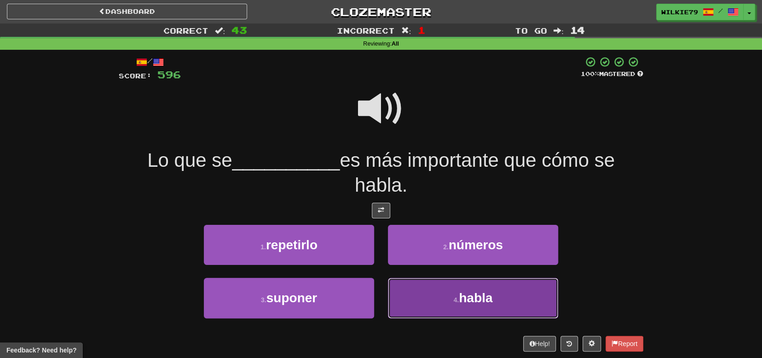
click at [451, 297] on button "4 . habla" at bounding box center [473, 298] width 170 height 40
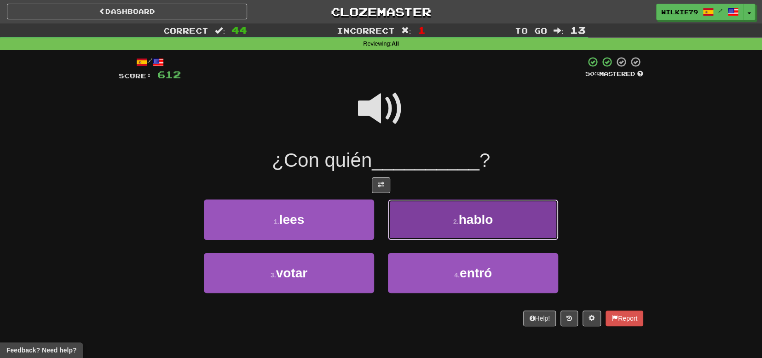
click at [448, 223] on button "2 . hablo" at bounding box center [473, 219] width 170 height 40
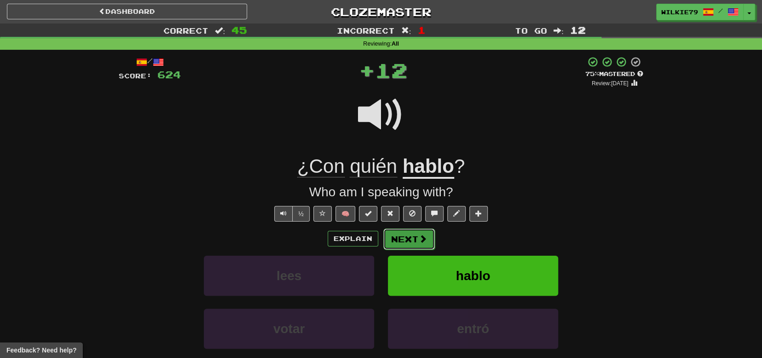
click at [401, 241] on button "Next" at bounding box center [410, 238] width 52 height 21
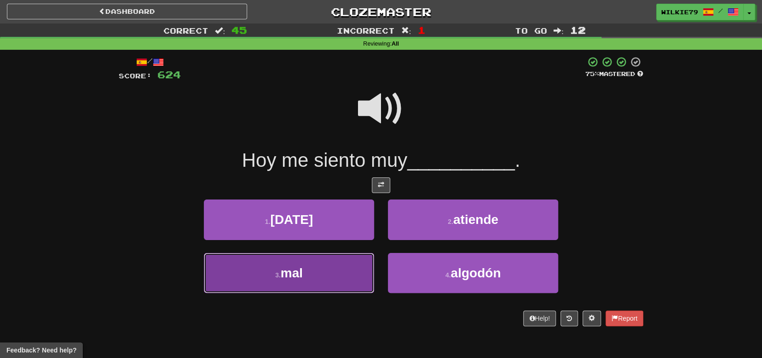
click at [328, 267] on button "3 . mal" at bounding box center [289, 273] width 170 height 40
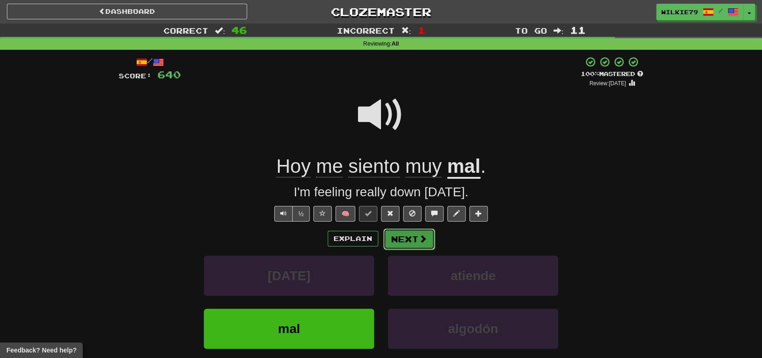
click at [405, 241] on button "Next" at bounding box center [410, 238] width 52 height 21
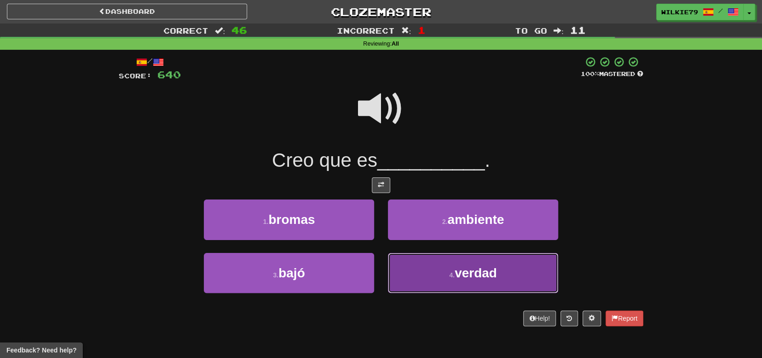
click at [461, 273] on span "verdad" at bounding box center [476, 273] width 42 height 14
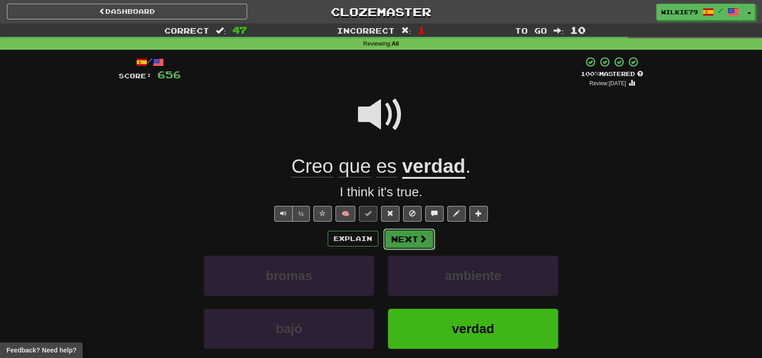
click at [419, 239] on span at bounding box center [423, 238] width 8 height 8
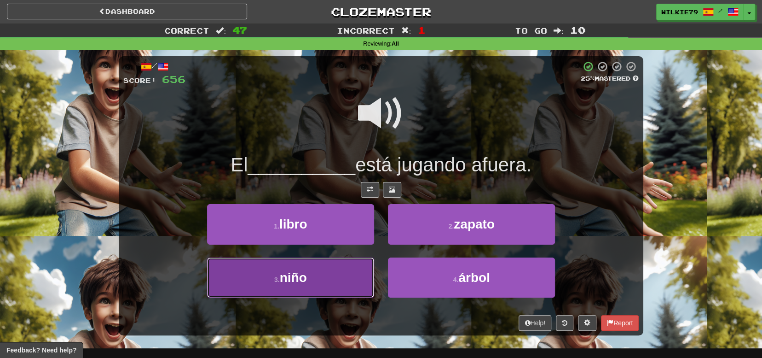
click at [328, 277] on button "3 . niño" at bounding box center [290, 277] width 167 height 40
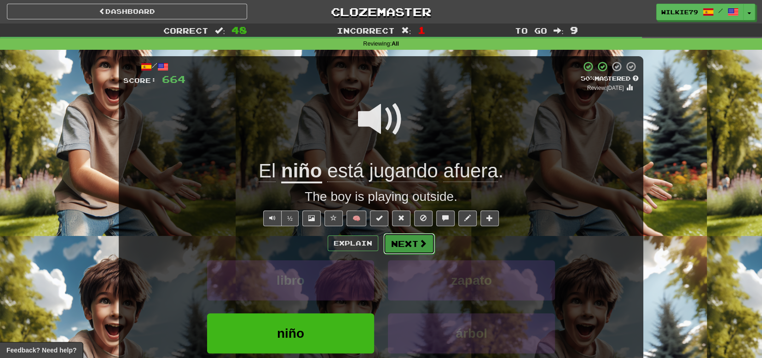
click at [408, 246] on button "Next" at bounding box center [410, 243] width 52 height 21
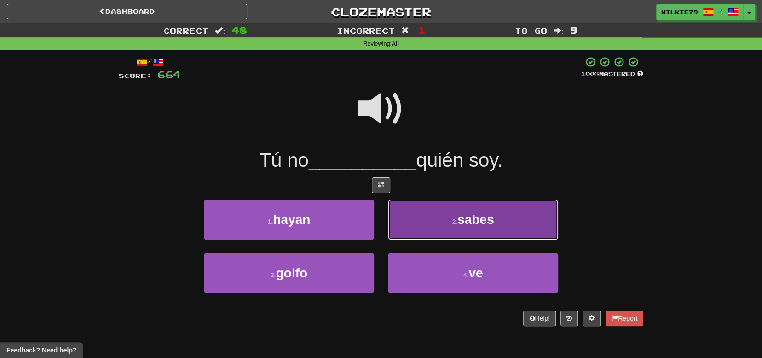
click at [447, 222] on button "2 . sabes" at bounding box center [473, 219] width 170 height 40
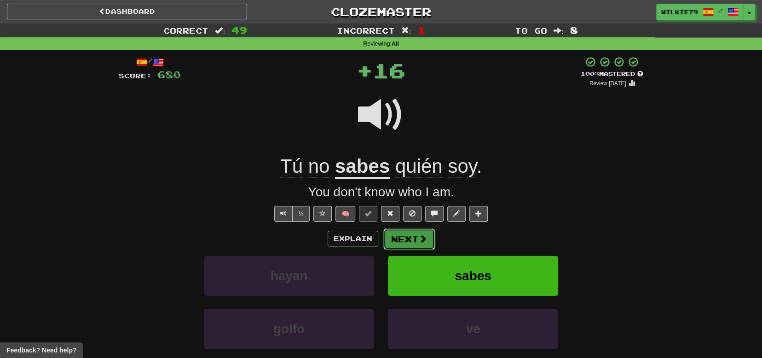
click at [403, 239] on button "Next" at bounding box center [410, 238] width 52 height 21
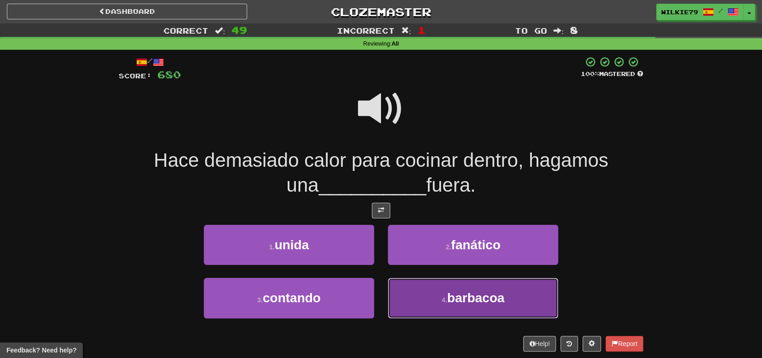
click at [479, 297] on span "barbacoa" at bounding box center [477, 298] width 58 height 14
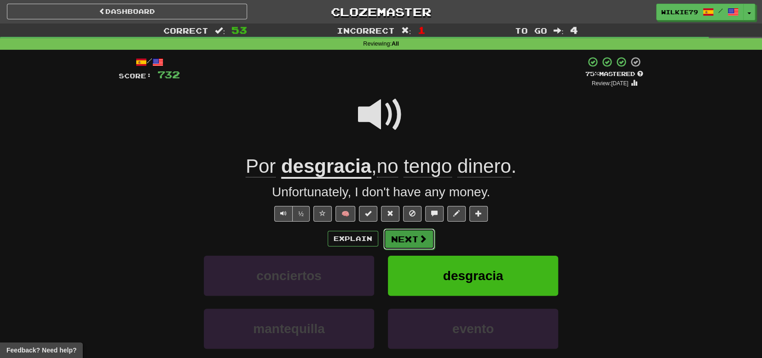
click at [413, 239] on button "Next" at bounding box center [410, 238] width 52 height 21
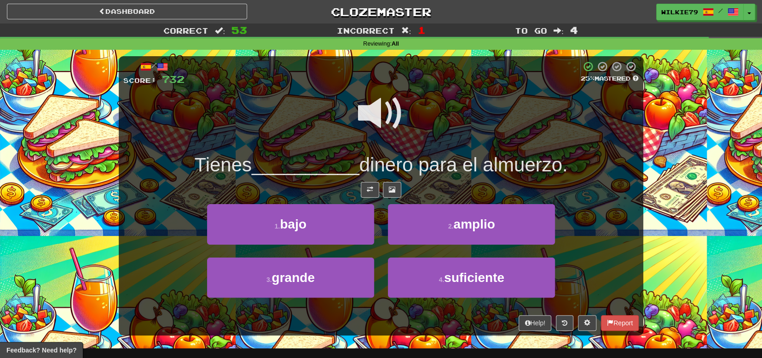
click at [376, 117] on span at bounding box center [381, 113] width 46 height 46
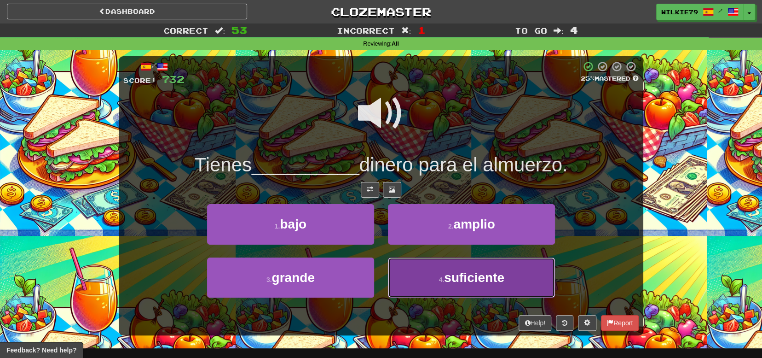
click at [445, 272] on span "suficiente" at bounding box center [474, 277] width 60 height 14
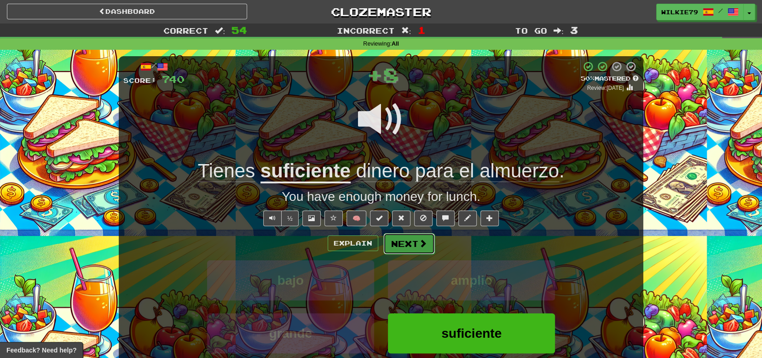
click at [416, 247] on button "Next" at bounding box center [410, 243] width 52 height 21
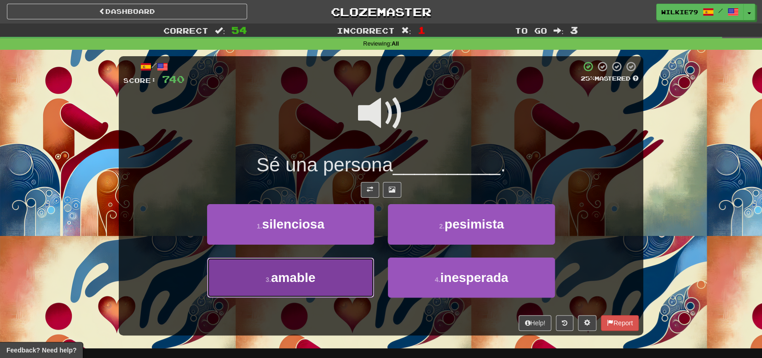
click at [325, 274] on button "3 . amable" at bounding box center [290, 277] width 167 height 40
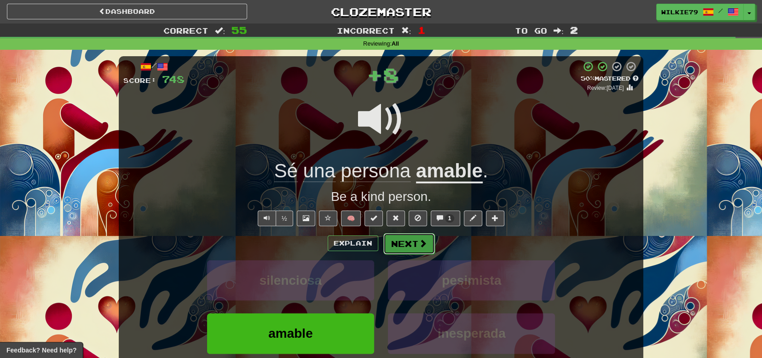
click at [397, 242] on button "Next" at bounding box center [410, 243] width 52 height 21
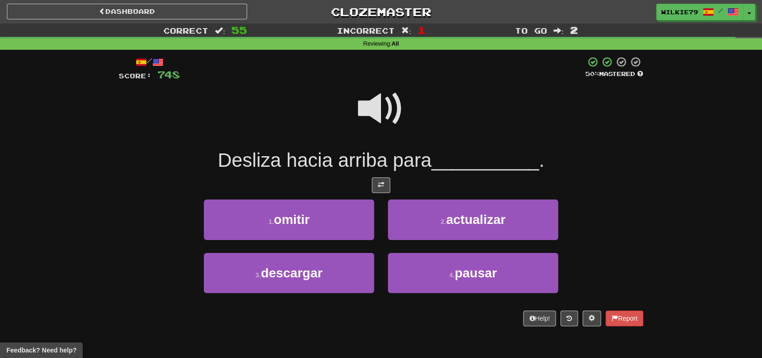
click at [389, 111] on span at bounding box center [381, 109] width 46 height 46
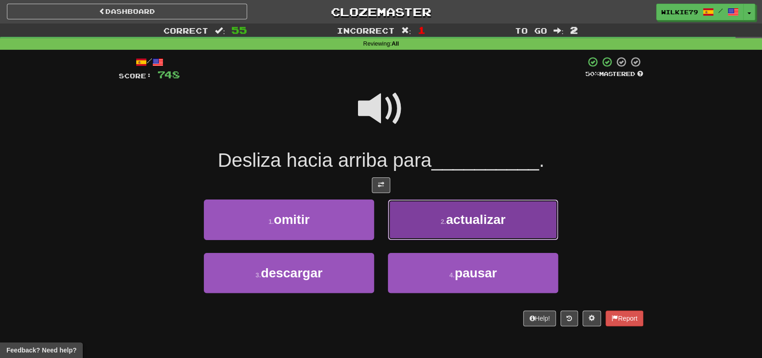
click at [431, 217] on button "2 . actualizar" at bounding box center [473, 219] width 170 height 40
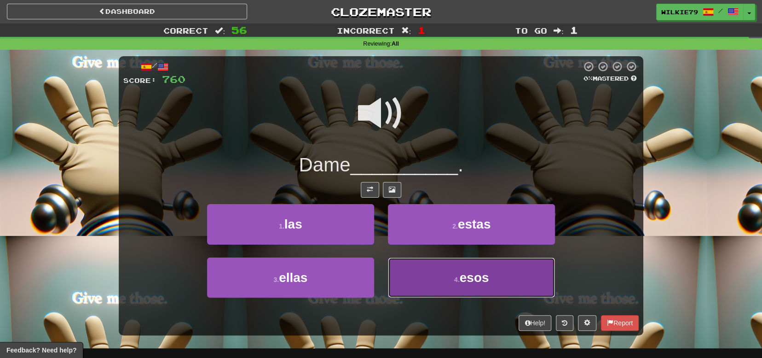
click at [448, 282] on button "4 . esos" at bounding box center [471, 277] width 167 height 40
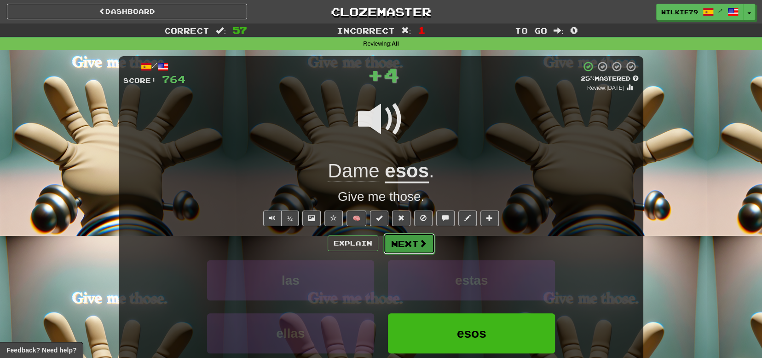
click at [419, 244] on span at bounding box center [423, 243] width 8 height 8
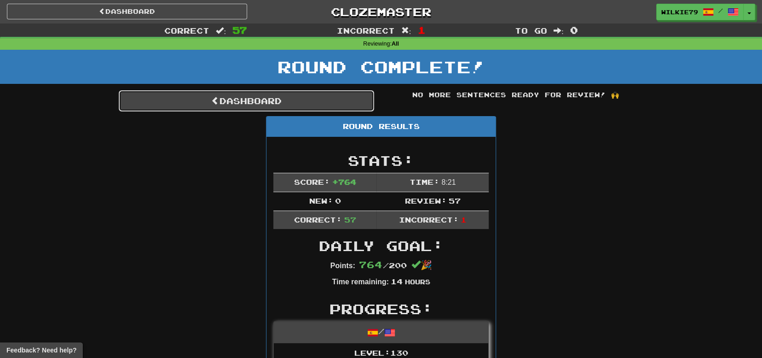
click at [252, 98] on link "Dashboard" at bounding box center [247, 100] width 256 height 21
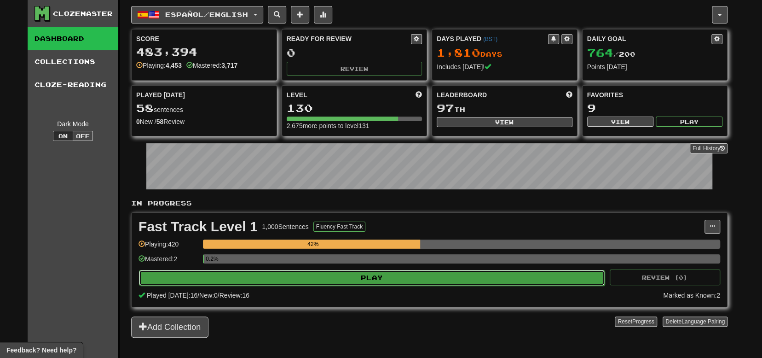
click at [363, 278] on button "Play" at bounding box center [372, 278] width 466 height 16
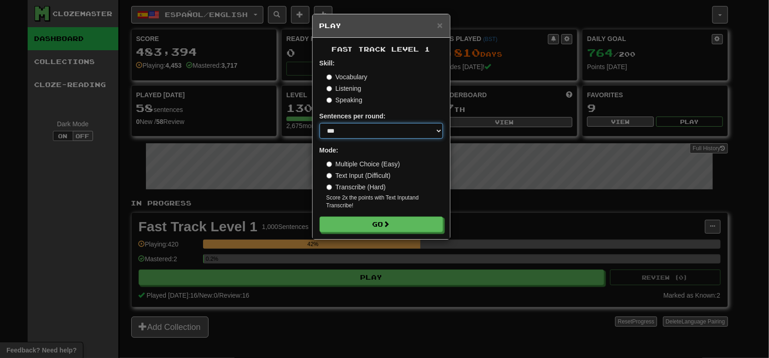
click at [344, 133] on select "* ** ** ** ** ** *** ********" at bounding box center [381, 131] width 123 height 16
select select "**"
click at [320, 123] on select "* ** ** ** ** ** *** ********" at bounding box center [381, 131] width 123 height 16
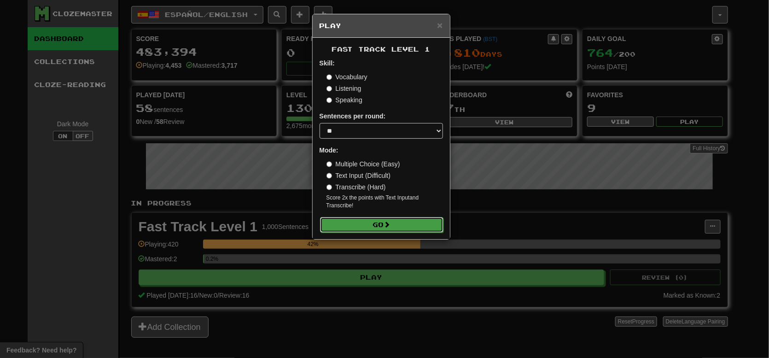
click at [359, 222] on button "Go" at bounding box center [381, 225] width 123 height 16
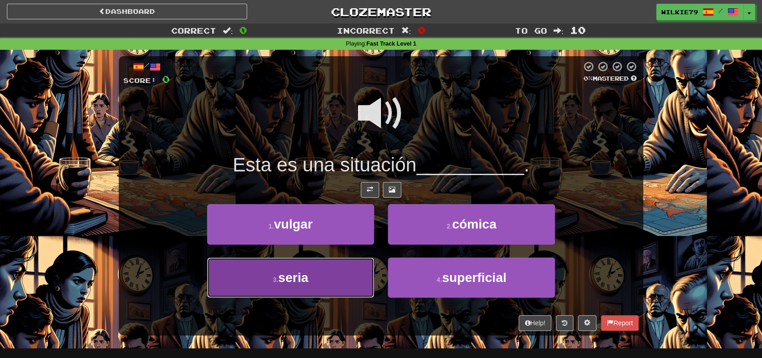
click at [347, 279] on button "3 . seria" at bounding box center [290, 277] width 167 height 40
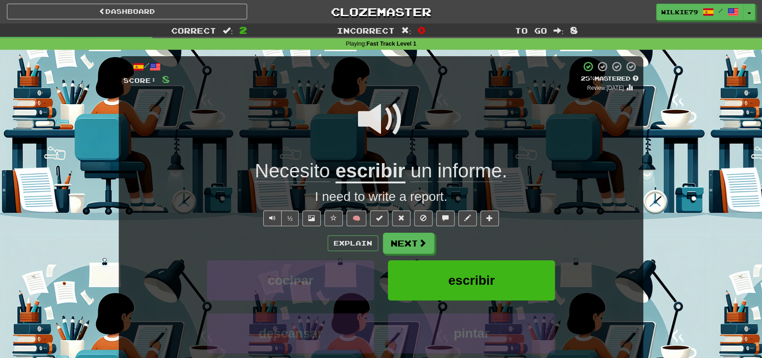
click at [459, 171] on span "informe" at bounding box center [470, 171] width 64 height 22
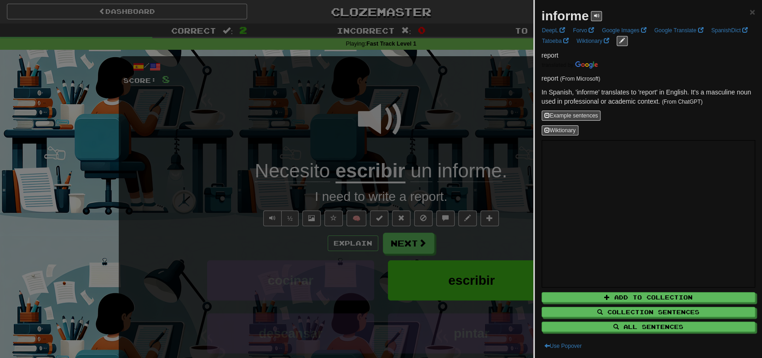
click at [282, 288] on div at bounding box center [381, 179] width 762 height 358
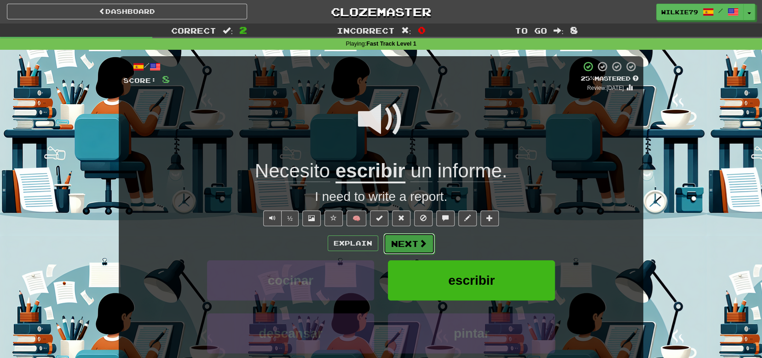
click at [401, 243] on button "Next" at bounding box center [410, 243] width 52 height 21
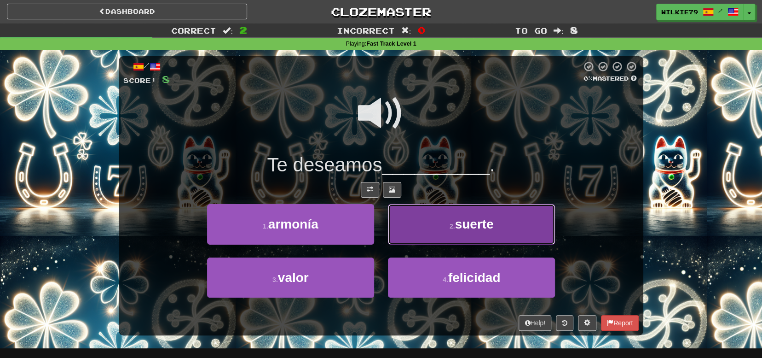
click at [438, 222] on button "2 . suerte" at bounding box center [471, 224] width 167 height 40
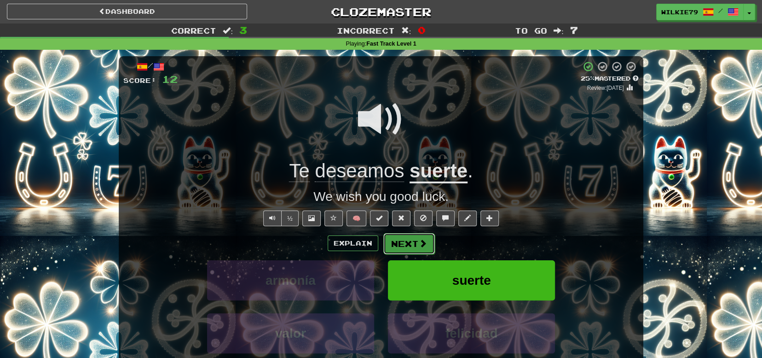
click at [398, 240] on button "Next" at bounding box center [410, 243] width 52 height 21
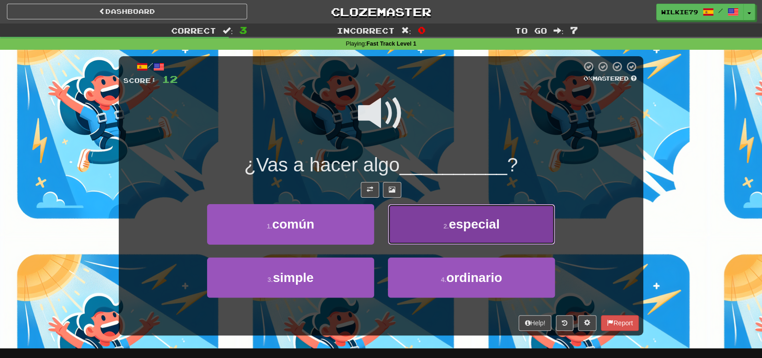
click at [452, 227] on span "especial" at bounding box center [474, 224] width 51 height 14
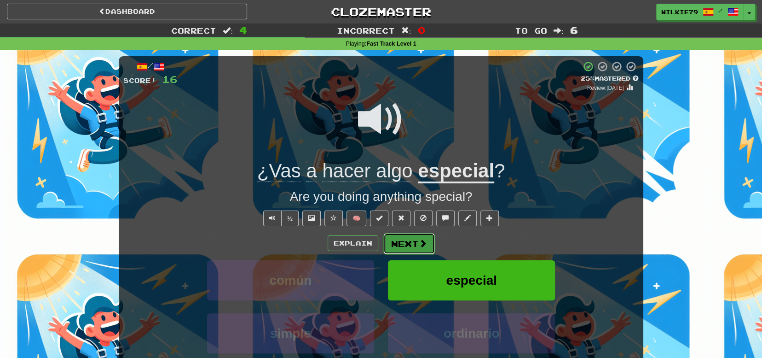
click at [416, 244] on button "Next" at bounding box center [410, 243] width 52 height 21
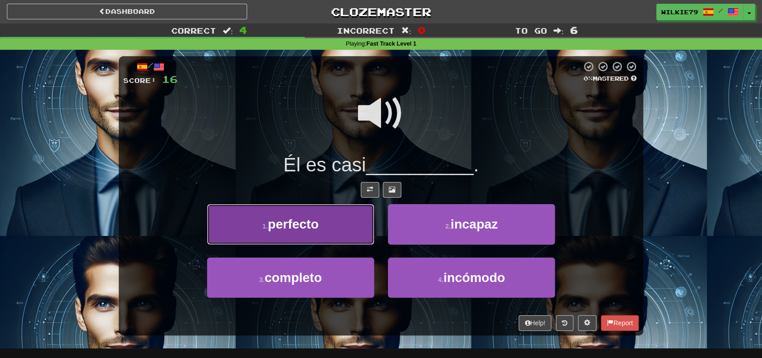
click at [339, 235] on button "1 . perfecto" at bounding box center [290, 224] width 167 height 40
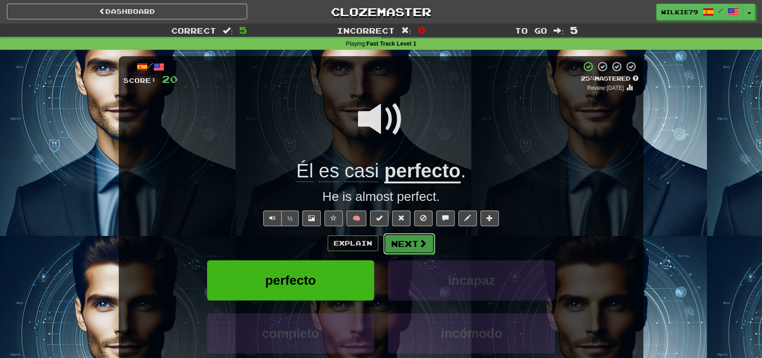
click at [409, 246] on button "Next" at bounding box center [410, 243] width 52 height 21
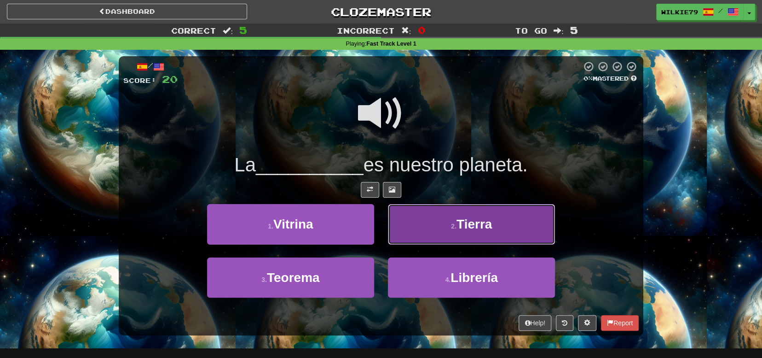
click at [436, 223] on button "2 . Tierra" at bounding box center [471, 224] width 167 height 40
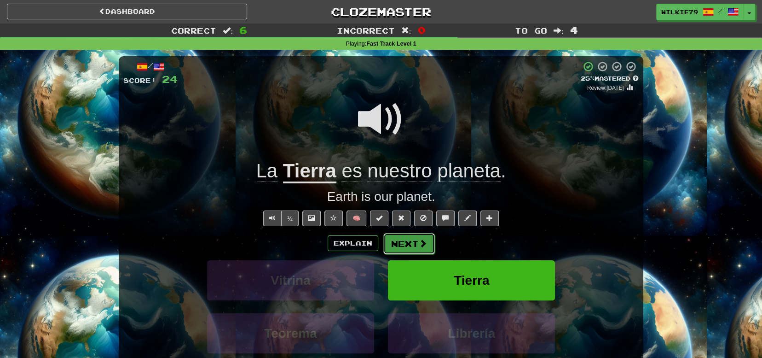
click at [409, 244] on button "Next" at bounding box center [410, 243] width 52 height 21
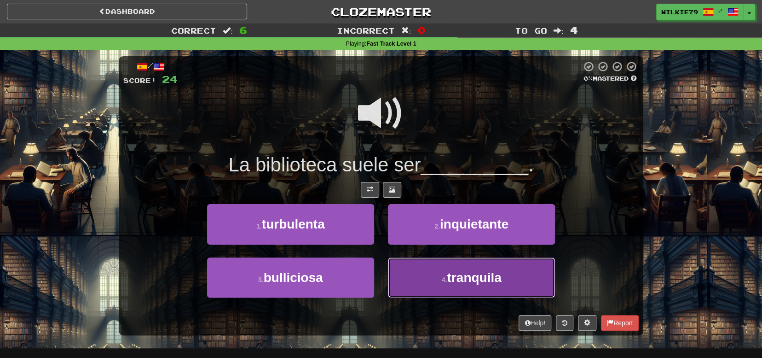
click at [439, 273] on button "4 . tranquila" at bounding box center [471, 277] width 167 height 40
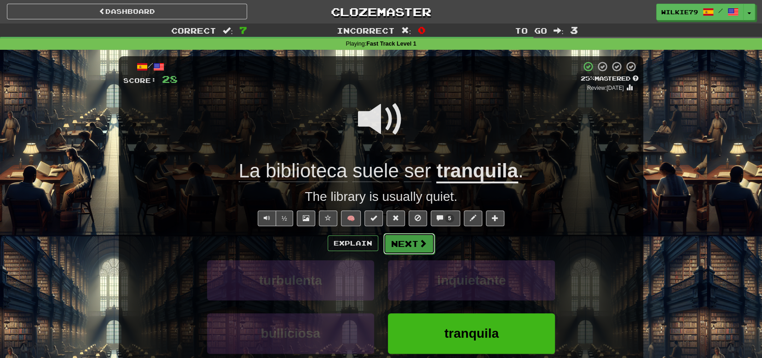
click at [411, 246] on button "Next" at bounding box center [410, 243] width 52 height 21
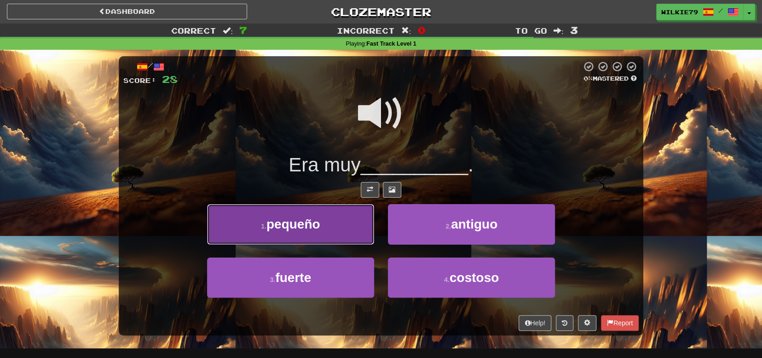
click at [325, 233] on button "1 . pequeño" at bounding box center [290, 224] width 167 height 40
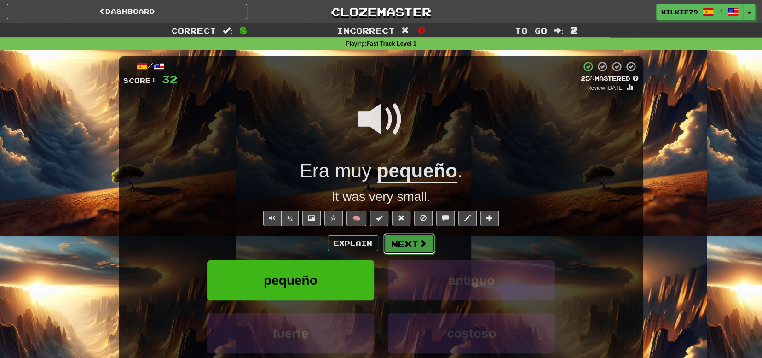
click at [404, 251] on button "Next" at bounding box center [410, 243] width 52 height 21
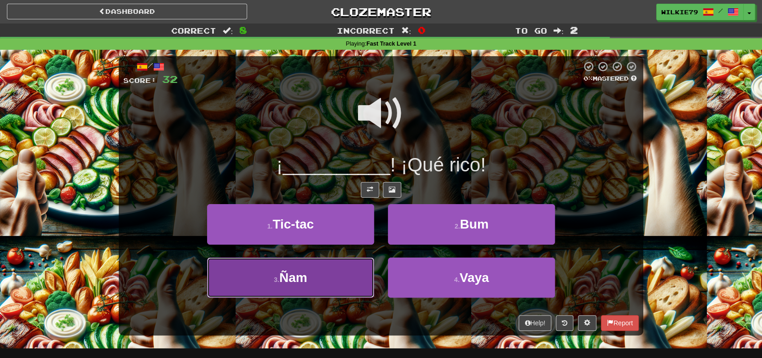
click at [334, 285] on button "3 . Ñam" at bounding box center [290, 277] width 167 height 40
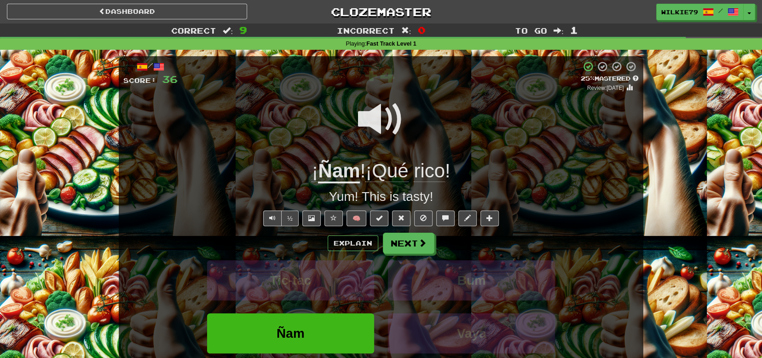
click at [336, 175] on u "Ñam" at bounding box center [339, 171] width 42 height 23
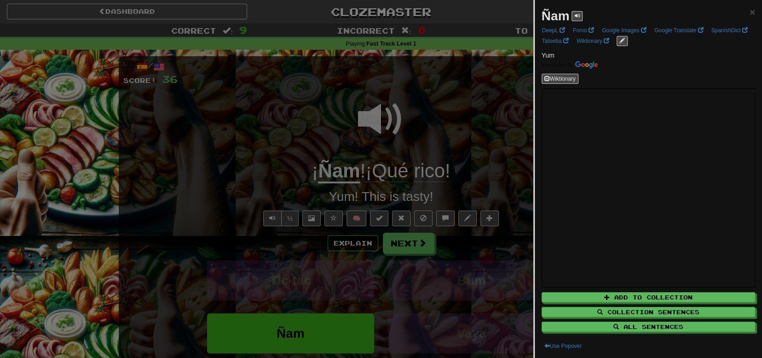
click at [236, 271] on div at bounding box center [381, 179] width 762 height 358
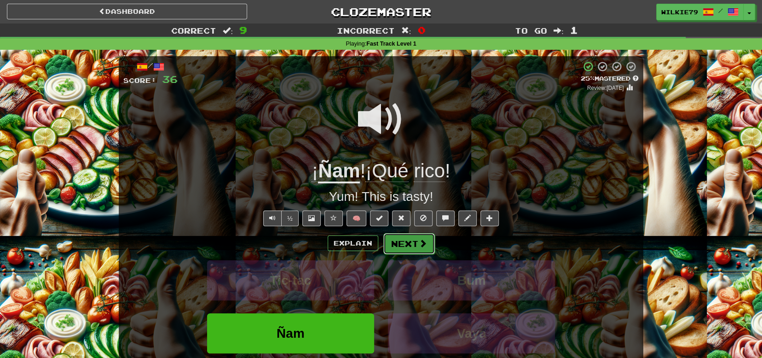
click at [400, 244] on button "Next" at bounding box center [410, 243] width 52 height 21
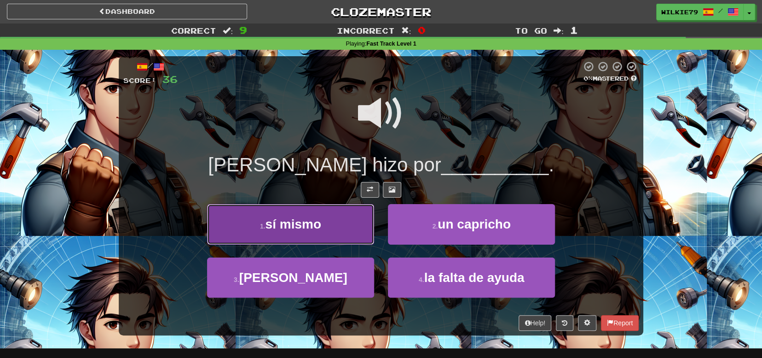
click at [294, 226] on span "sí mismo" at bounding box center [293, 224] width 56 height 14
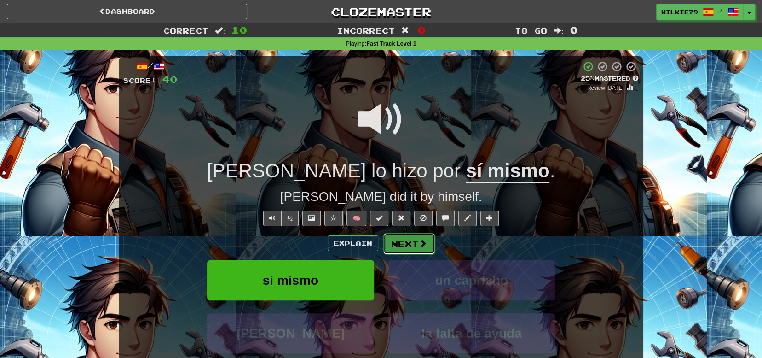
click at [403, 246] on button "Next" at bounding box center [410, 243] width 52 height 21
